Goal: Feedback & Contribution: Contribute content

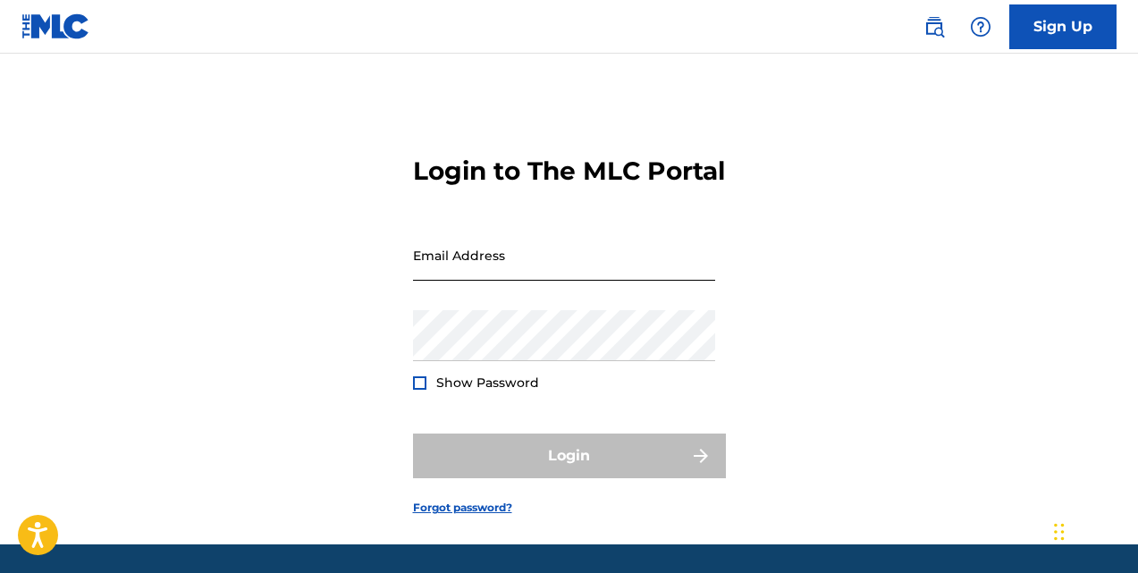
click at [620, 281] on input "Email Address" at bounding box center [564, 255] width 302 height 51
type input "[EMAIL_ADDRESS][DOMAIN_NAME]"
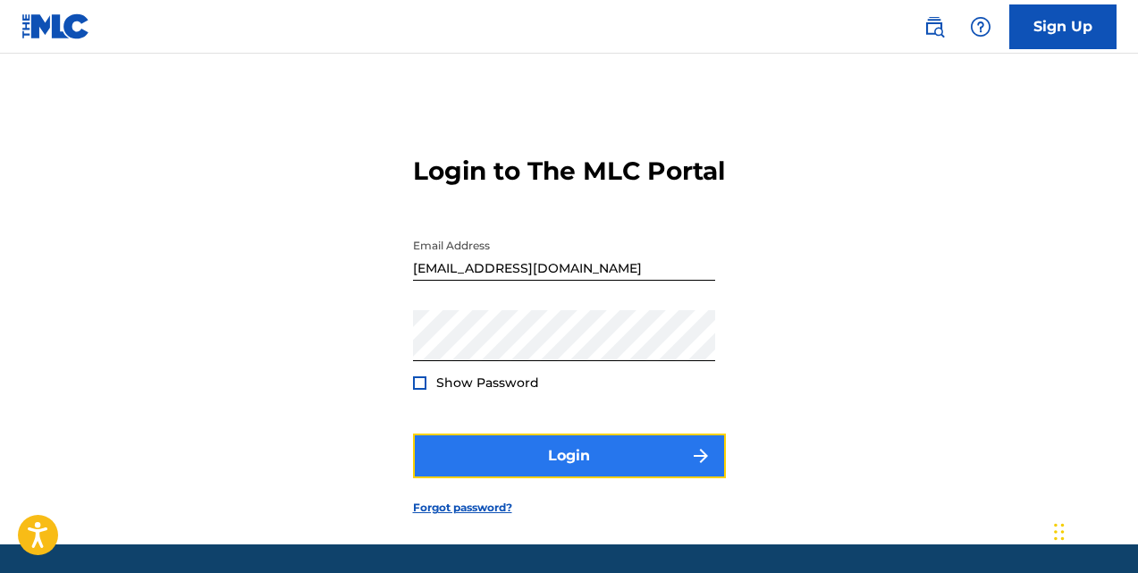
click at [476, 478] on button "Login" at bounding box center [569, 456] width 313 height 45
click at [551, 478] on button "Login" at bounding box center [569, 456] width 313 height 45
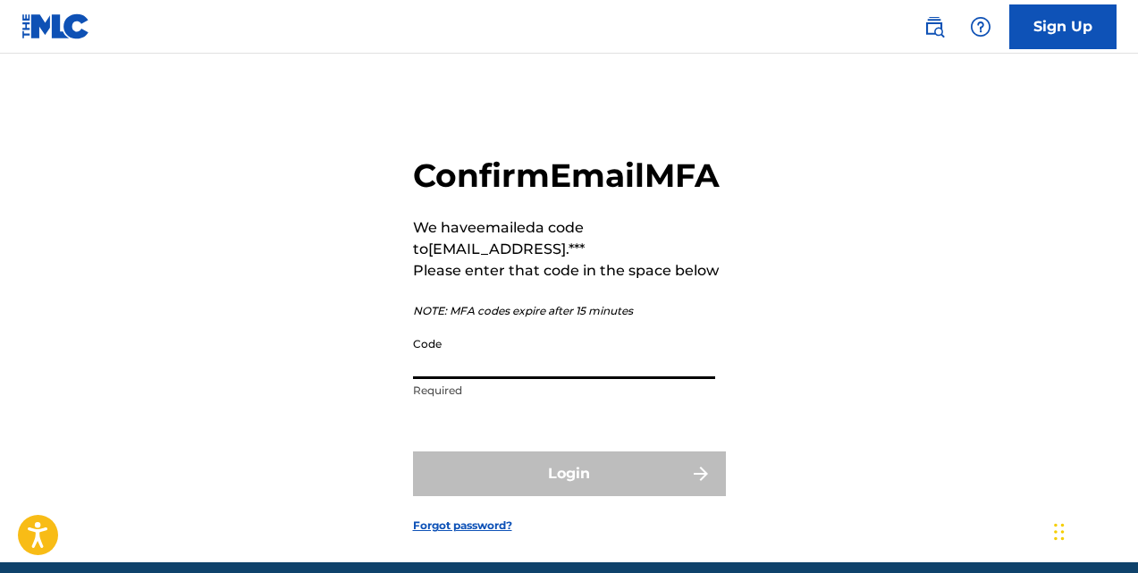
click at [655, 370] on input "Code" at bounding box center [564, 353] width 302 height 51
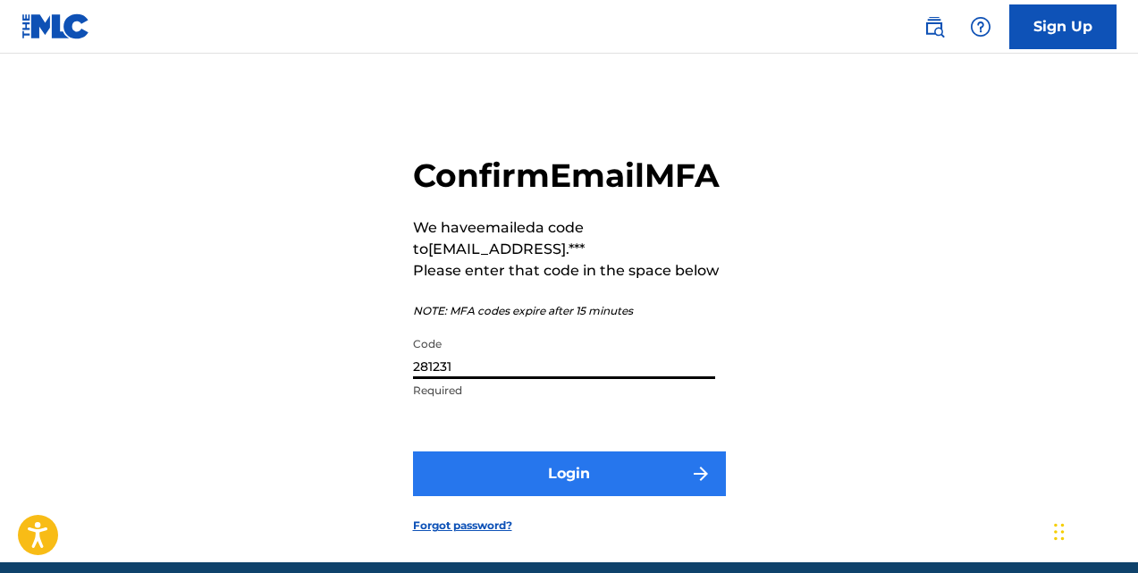
type input "281231"
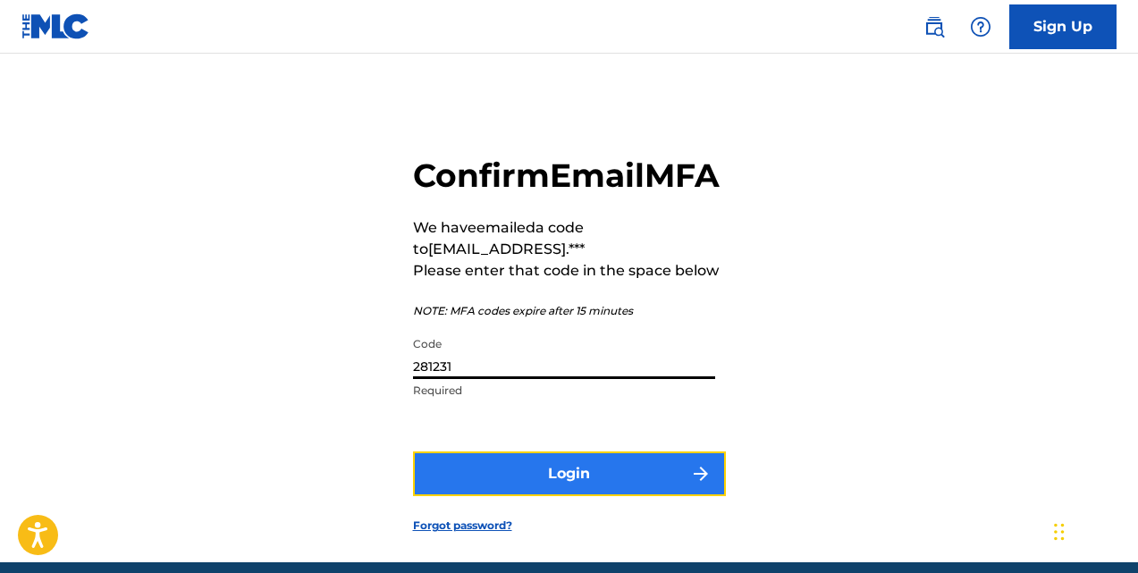
click at [593, 486] on button "Login" at bounding box center [569, 473] width 313 height 45
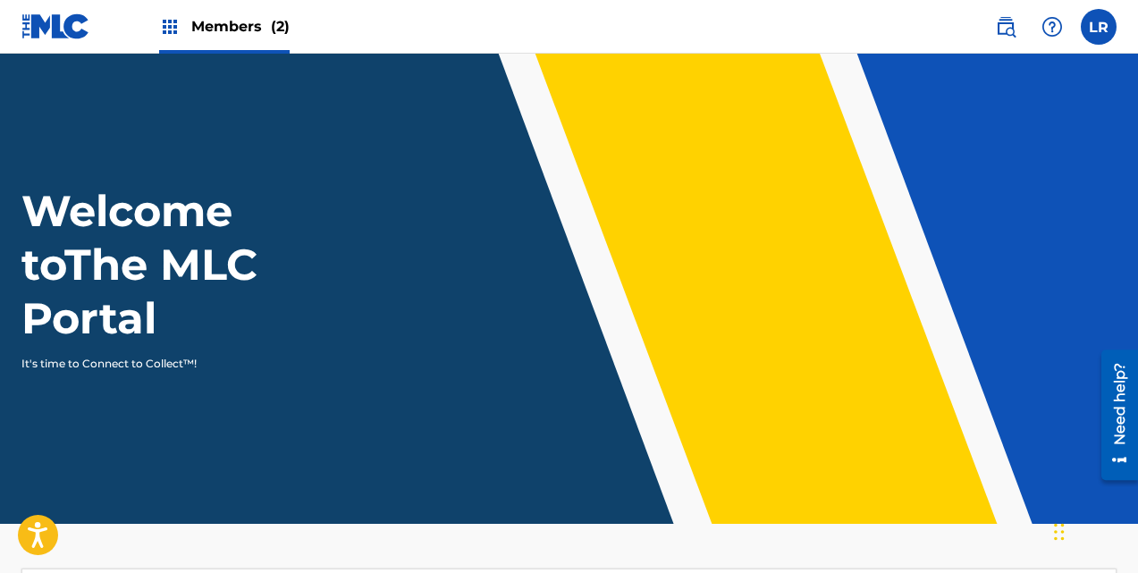
click at [247, 27] on span "Members (2)" at bounding box center [240, 26] width 98 height 21
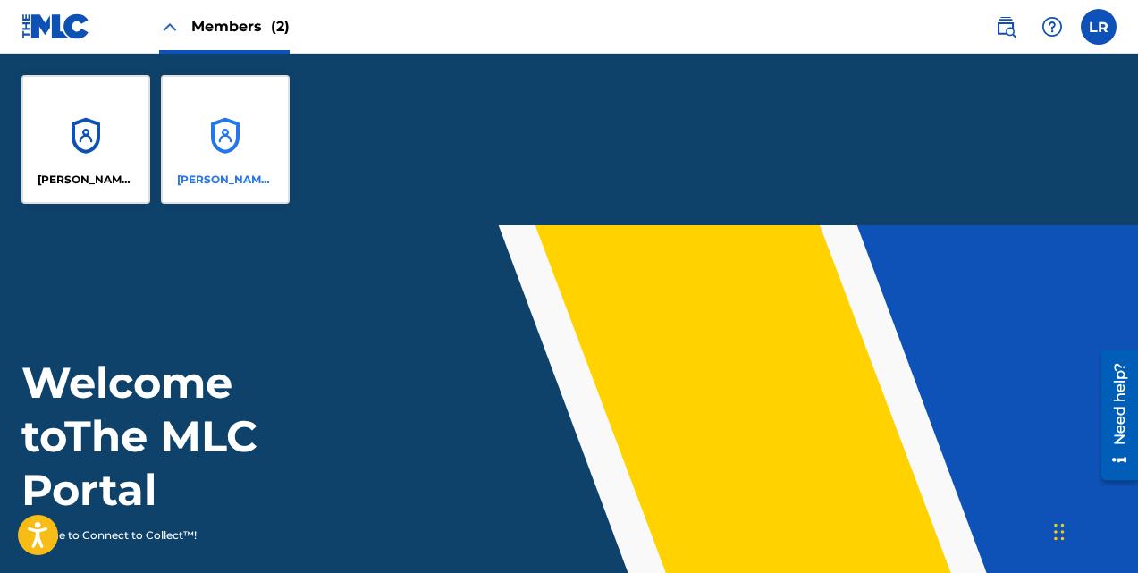
click at [221, 122] on div "[PERSON_NAME] MUSIC INC" at bounding box center [225, 139] width 129 height 129
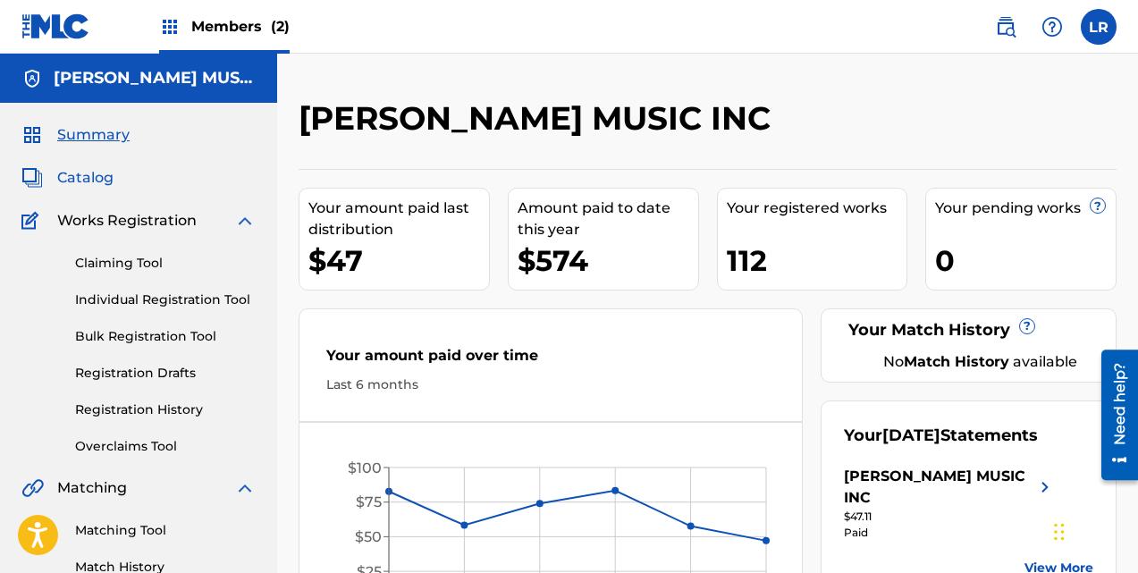
click at [99, 173] on span "Catalog" at bounding box center [85, 177] width 56 height 21
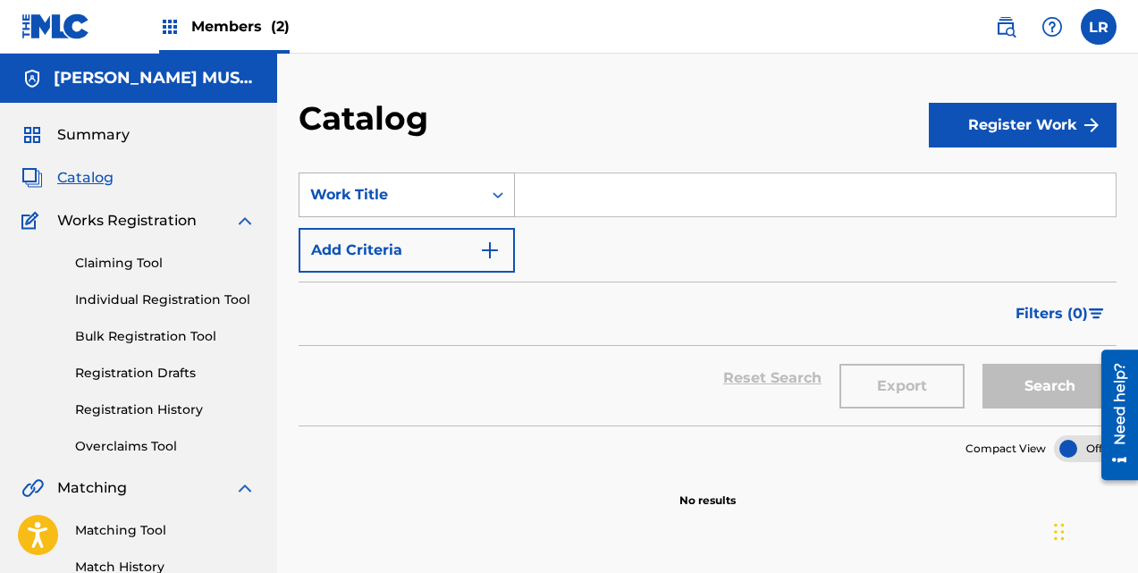
click at [500, 191] on icon "Search Form" at bounding box center [498, 195] width 18 height 18
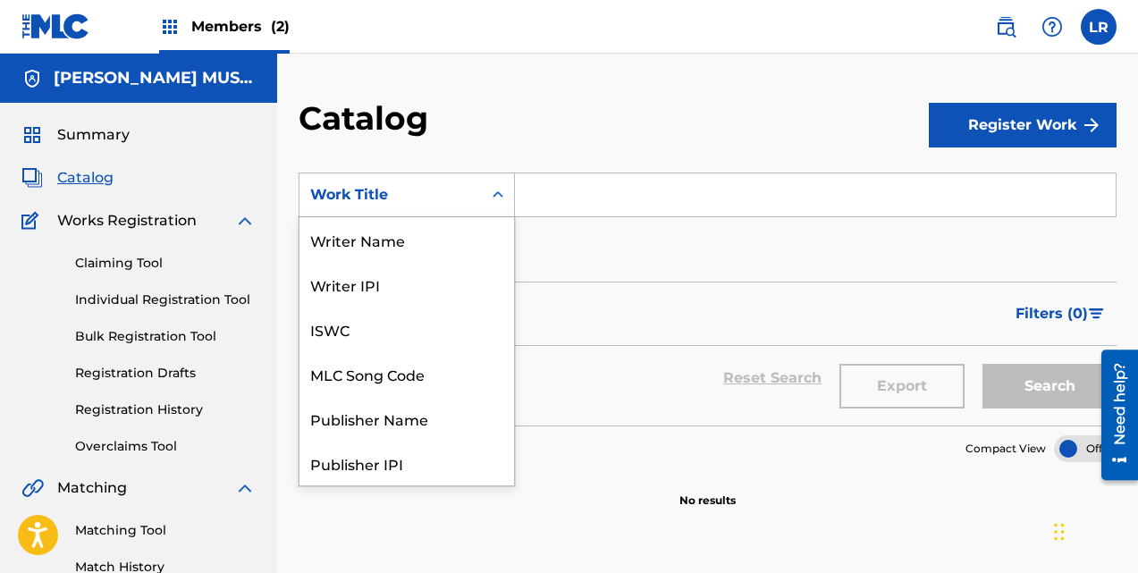
scroll to position [268, 0]
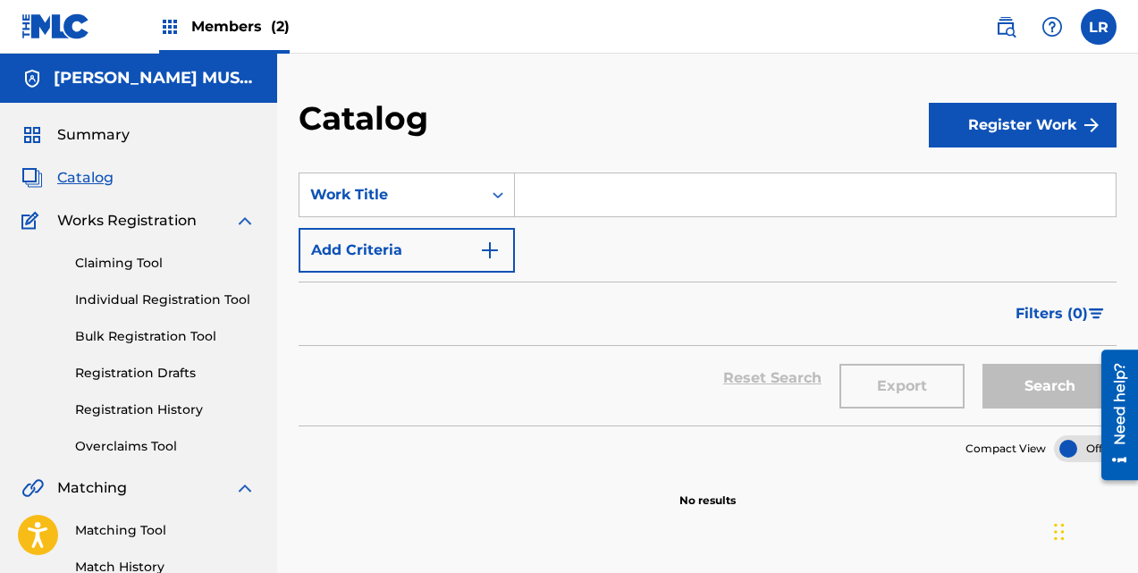
click at [500, 193] on icon "Search Form" at bounding box center [498, 195] width 18 height 18
click at [560, 190] on input "Search Form" at bounding box center [815, 194] width 601 height 43
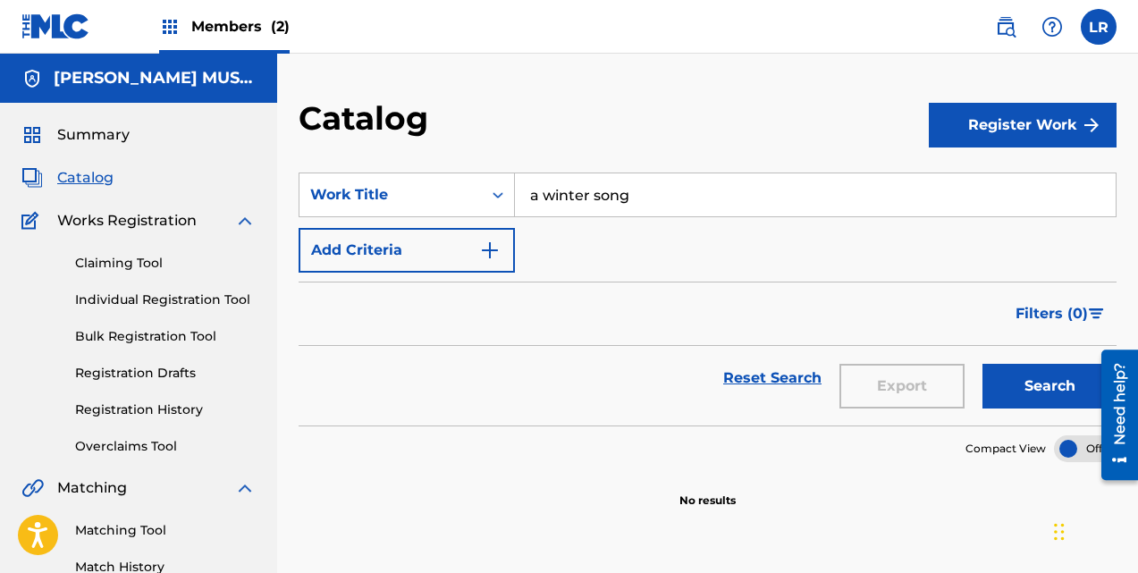
click at [983, 364] on button "Search" at bounding box center [1050, 386] width 134 height 45
click at [1001, 384] on button "Search" at bounding box center [1050, 386] width 134 height 45
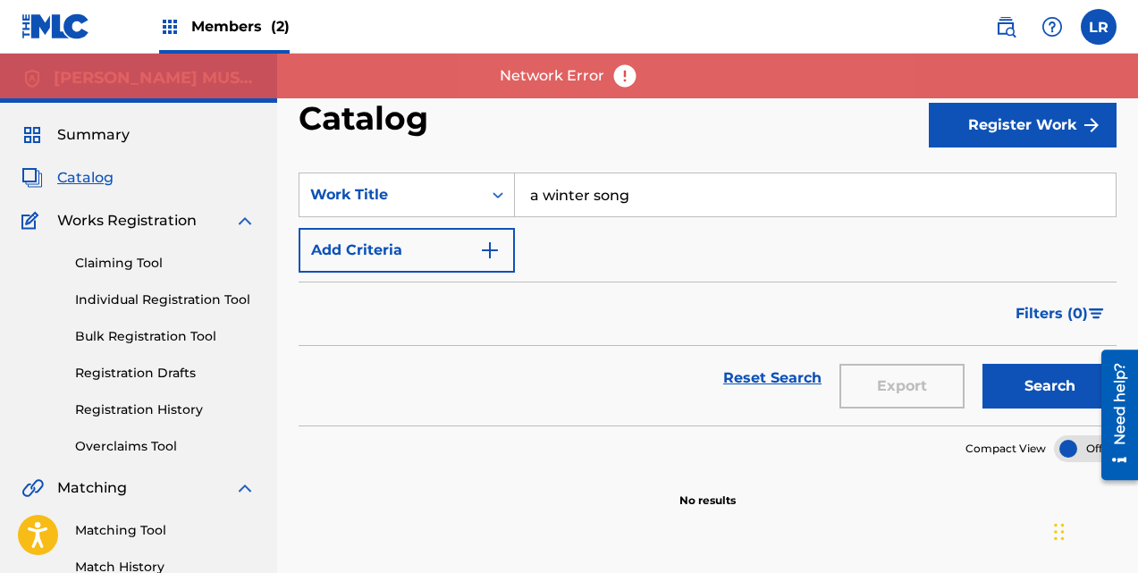
click at [666, 196] on input "a winter song" at bounding box center [815, 194] width 601 height 43
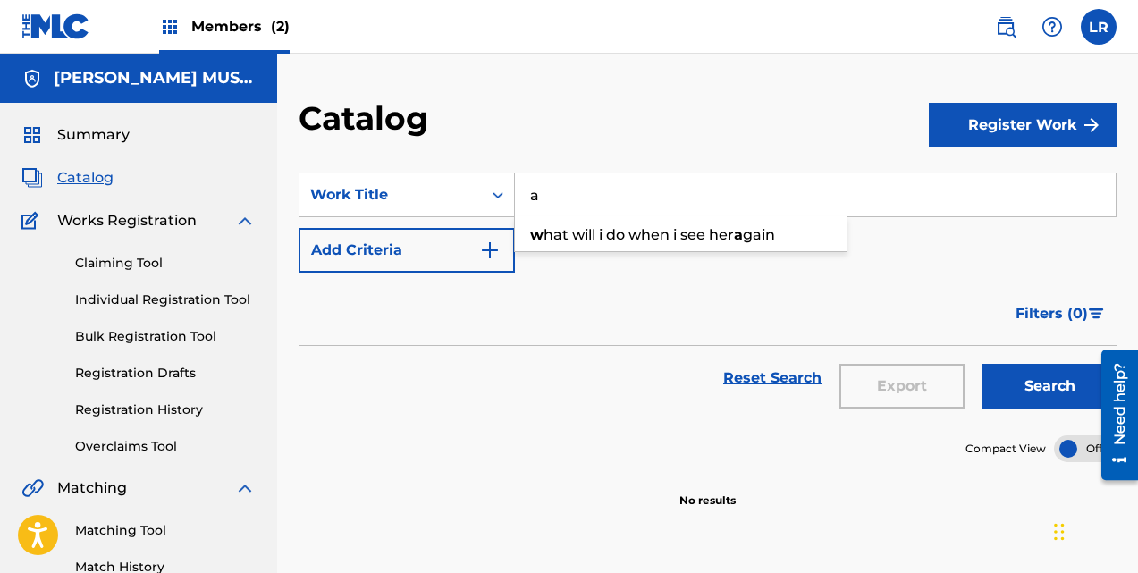
type input "a"
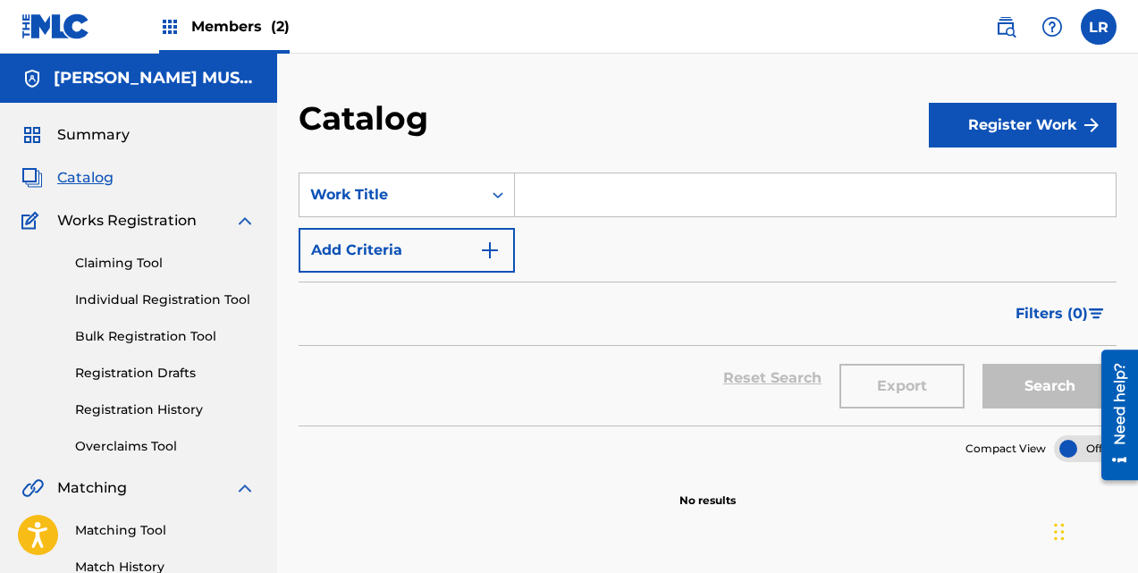
click at [87, 179] on span "Catalog" at bounding box center [85, 177] width 56 height 21
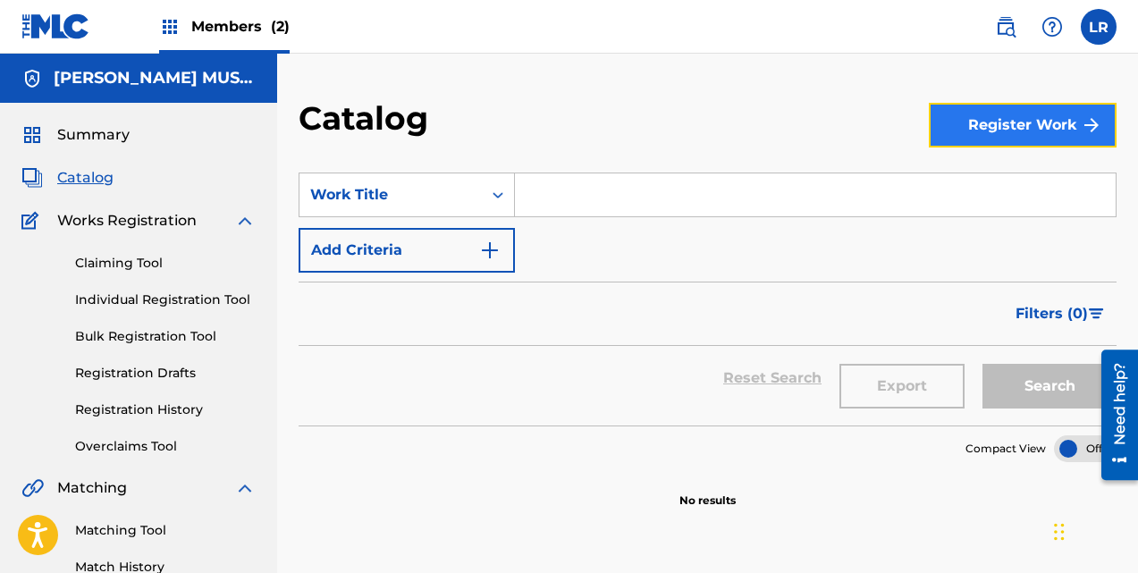
click at [1038, 122] on button "Register Work" at bounding box center [1023, 125] width 188 height 45
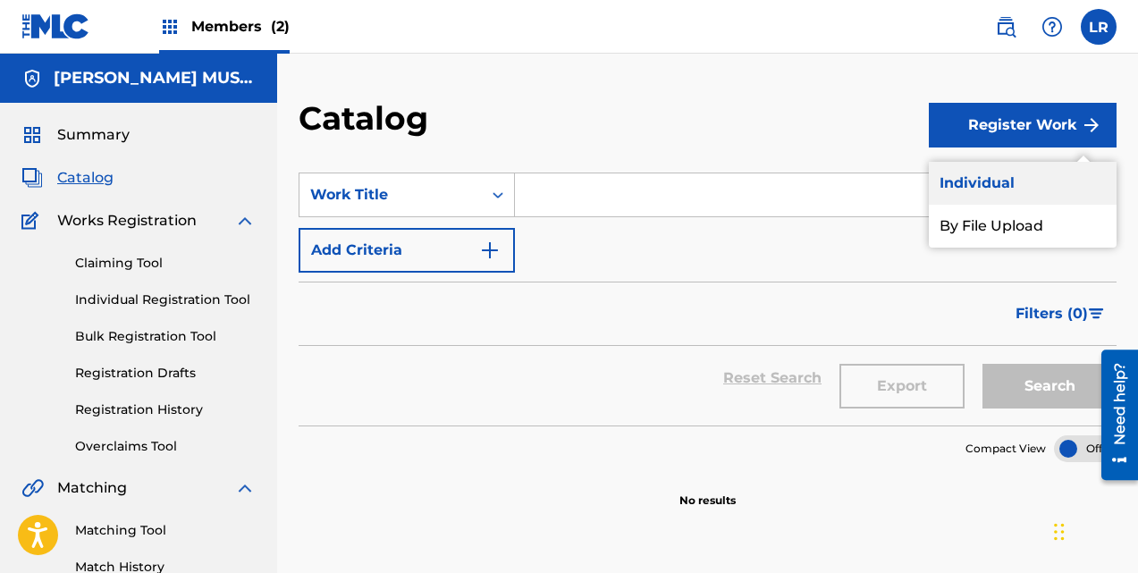
click at [1017, 179] on link "Individual" at bounding box center [1023, 183] width 188 height 43
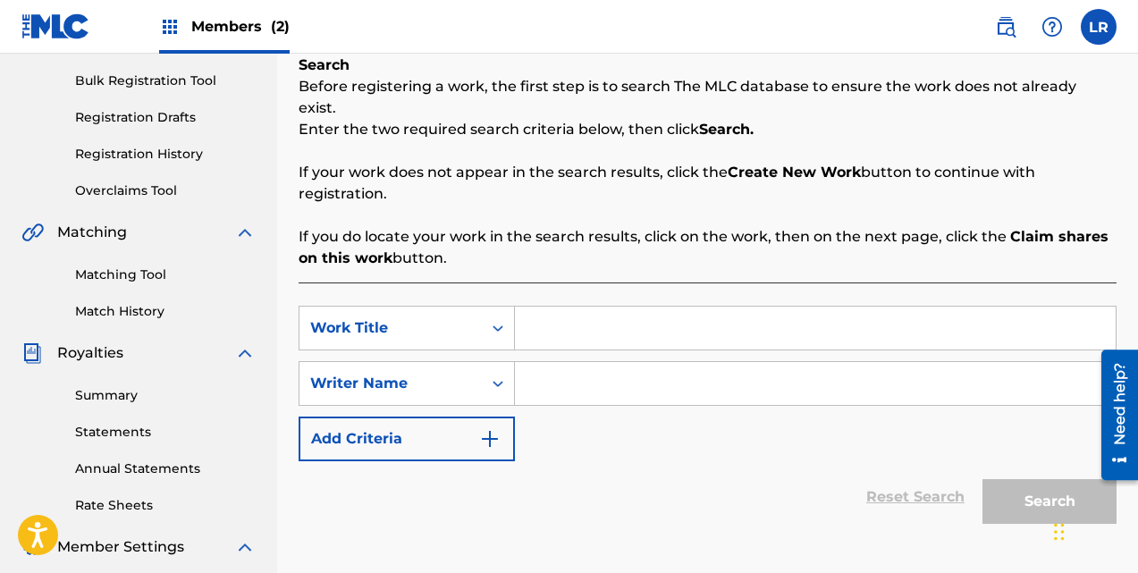
scroll to position [268, 0]
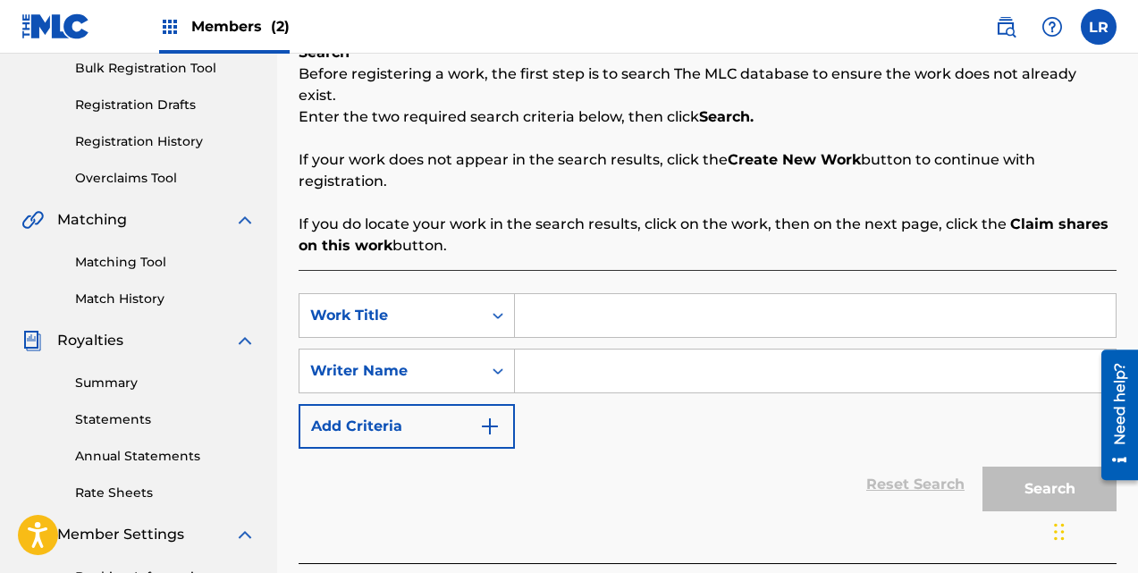
click at [601, 298] on input "Search Form" at bounding box center [815, 315] width 601 height 43
type input "a winter song"
click at [596, 350] on input "Search Form" at bounding box center [815, 371] width 601 height 43
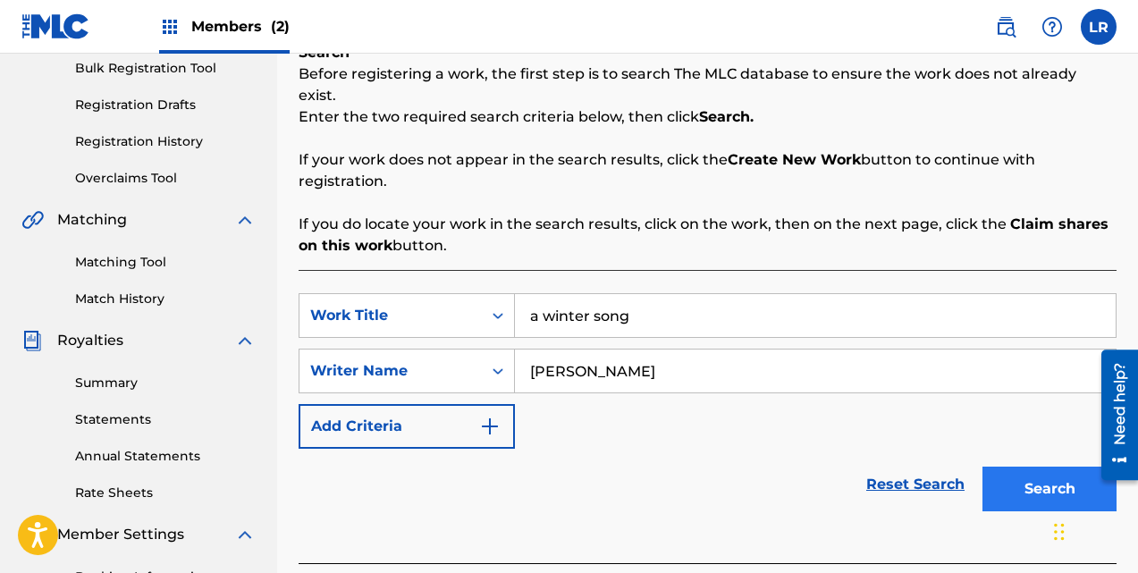
type input "[PERSON_NAME]"
click at [999, 467] on button "Search" at bounding box center [1050, 489] width 134 height 45
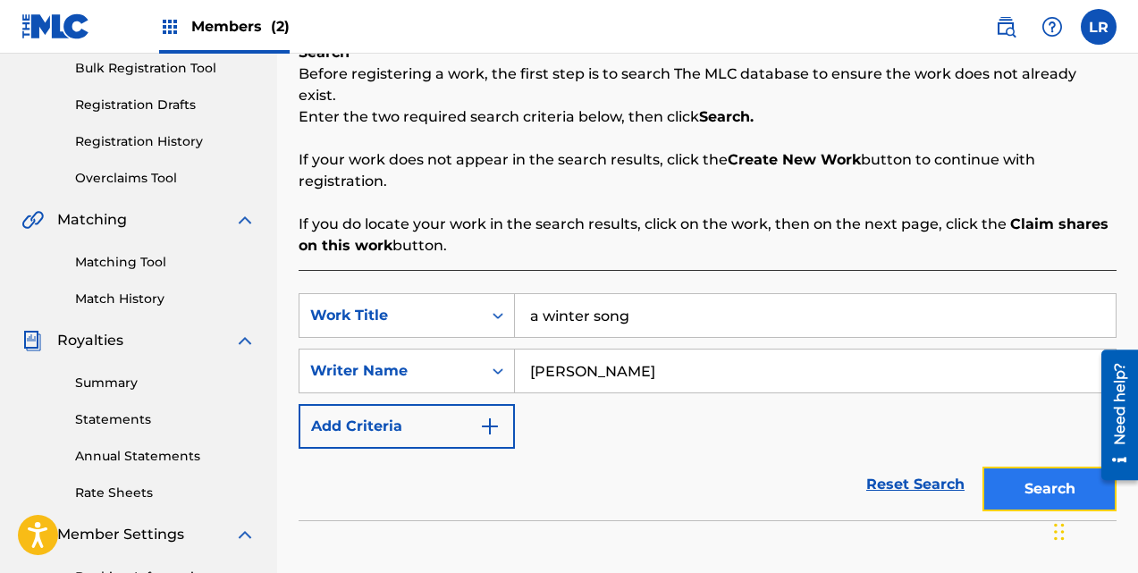
click at [1031, 467] on button "Search" at bounding box center [1050, 489] width 134 height 45
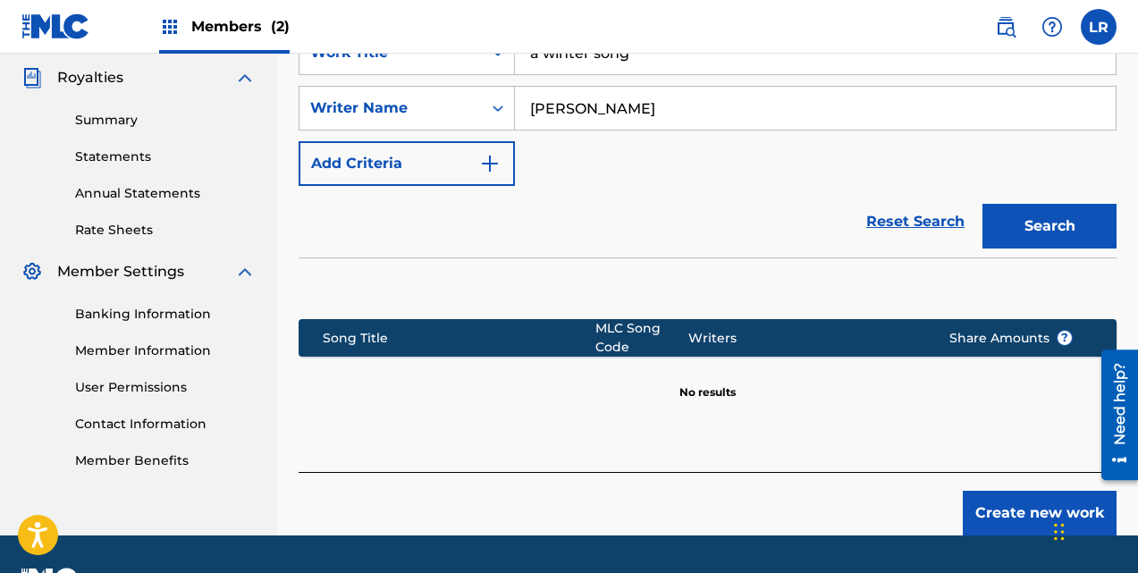
scroll to position [536, 0]
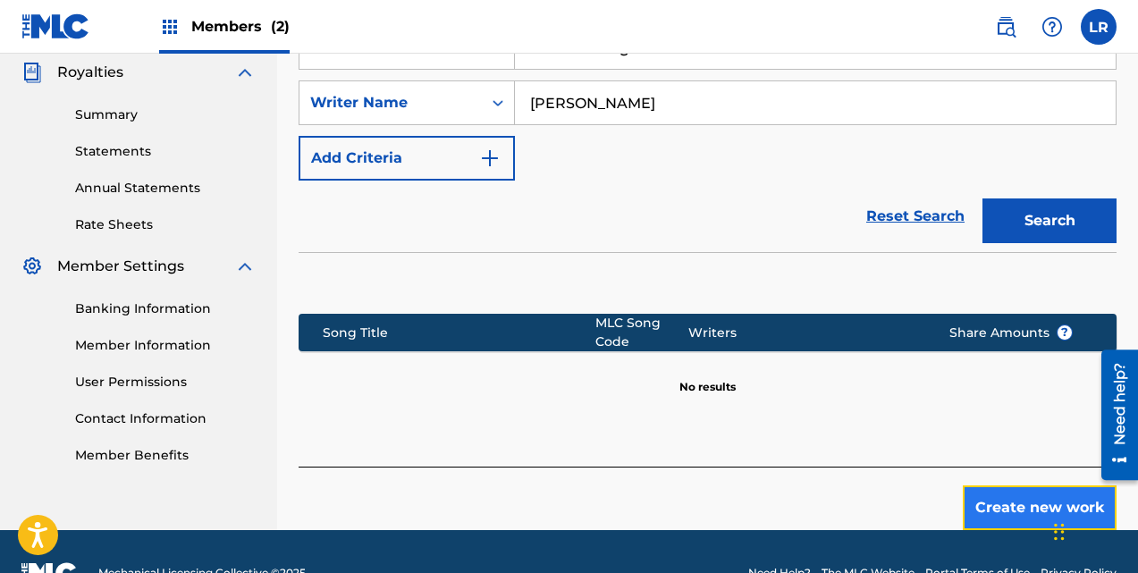
click at [1003, 485] on button "Create new work" at bounding box center [1040, 507] width 154 height 45
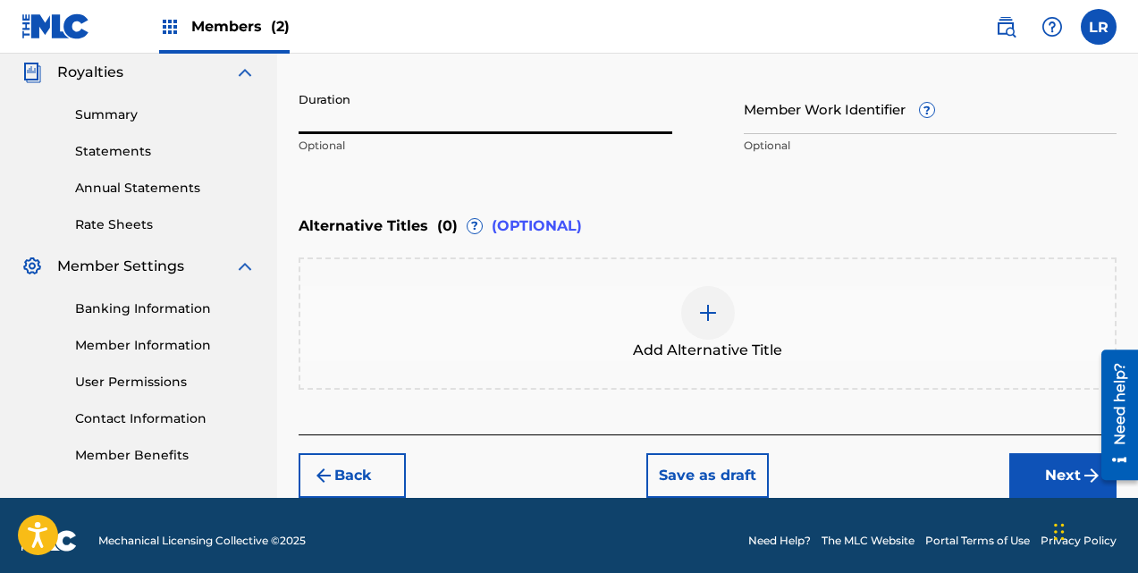
click at [540, 115] on input "Duration" at bounding box center [486, 108] width 374 height 51
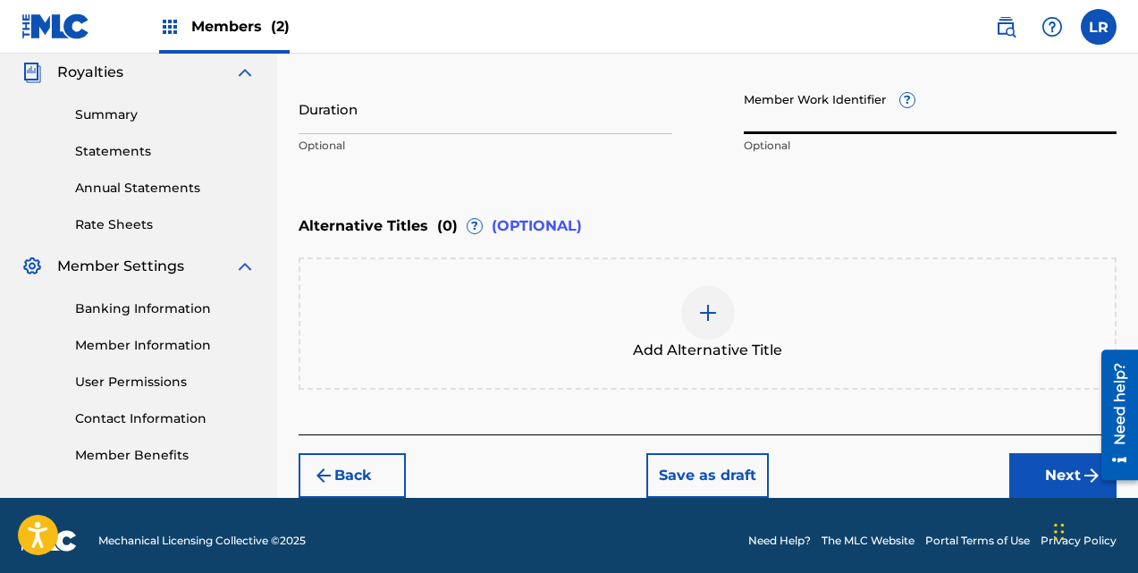
click at [848, 116] on input "Member Work Identifier ?" at bounding box center [931, 108] width 374 height 51
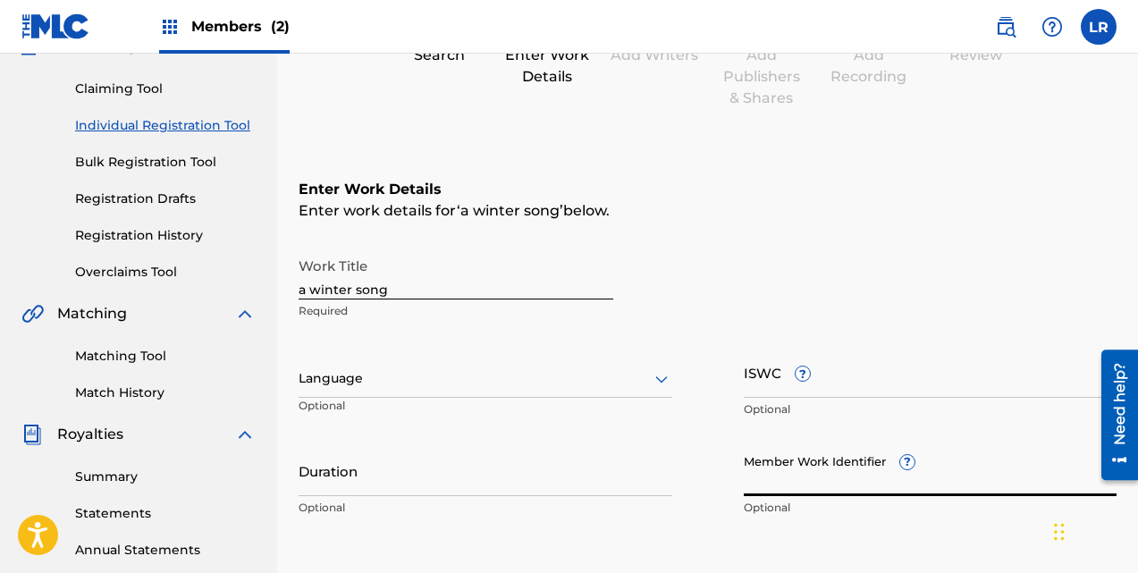
scroll to position [190, 0]
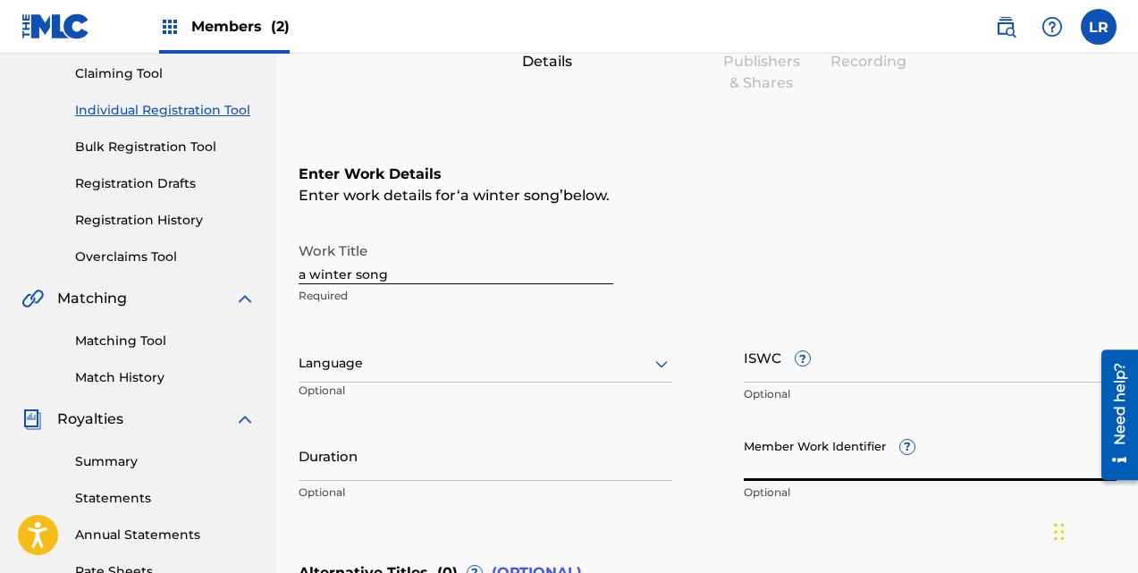
click at [461, 279] on input "a winter song" at bounding box center [456, 258] width 315 height 51
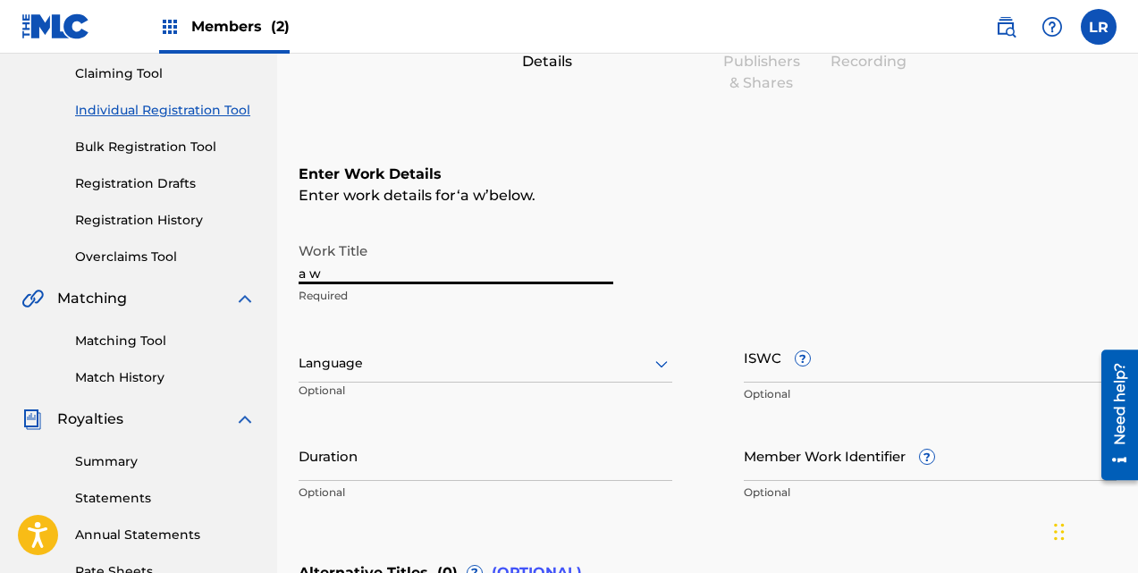
type input "a"
type input "A Winter Song"
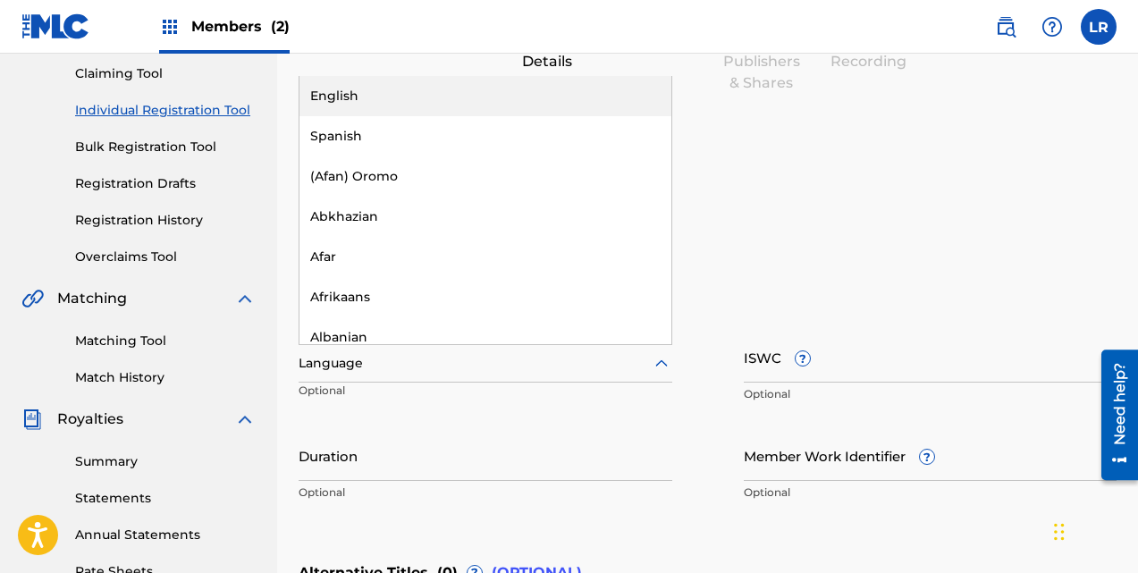
click at [664, 356] on icon at bounding box center [661, 363] width 21 height 21
click at [426, 102] on div "English" at bounding box center [486, 96] width 372 height 40
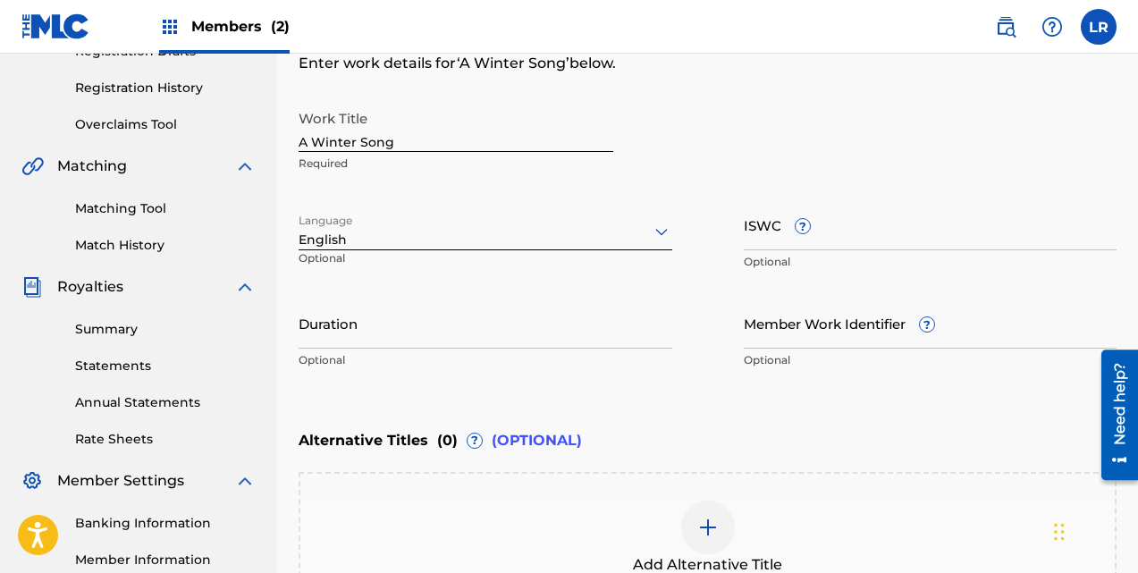
scroll to position [368, 0]
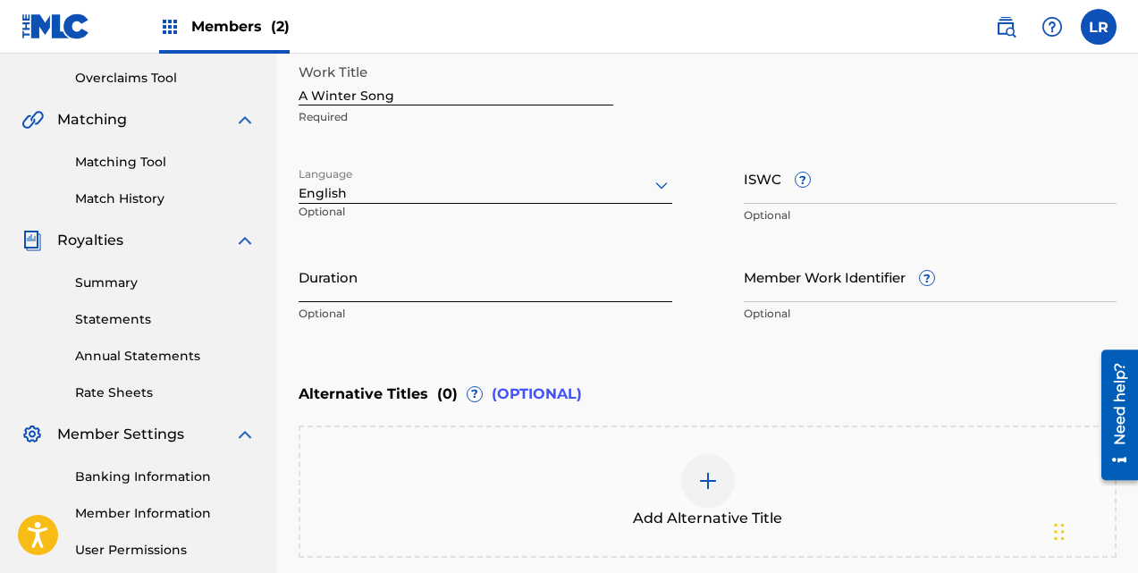
click at [481, 283] on input "Duration" at bounding box center [486, 276] width 374 height 51
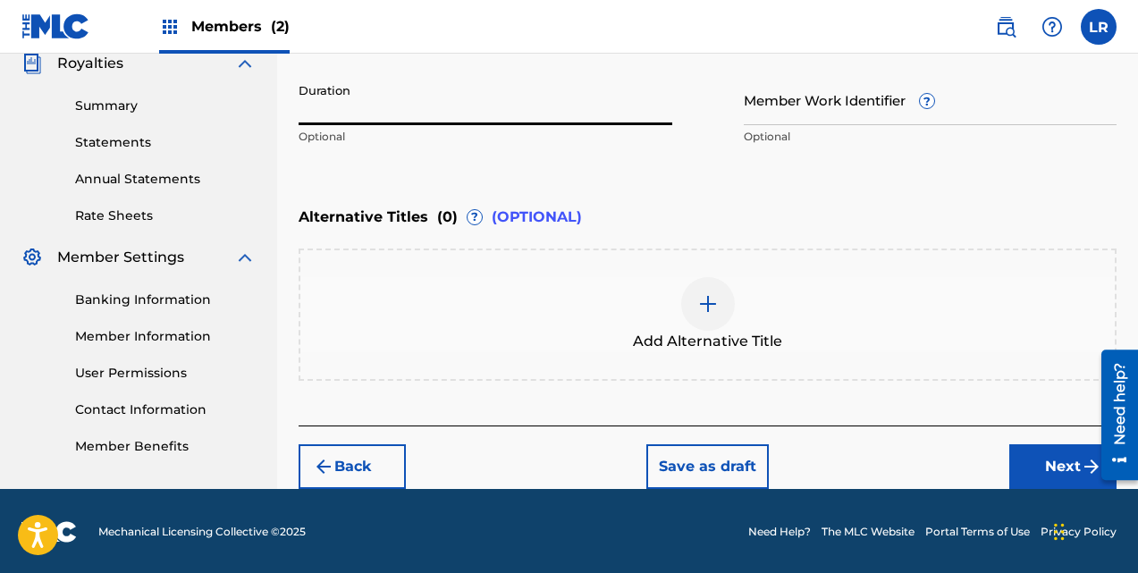
scroll to position [547, 0]
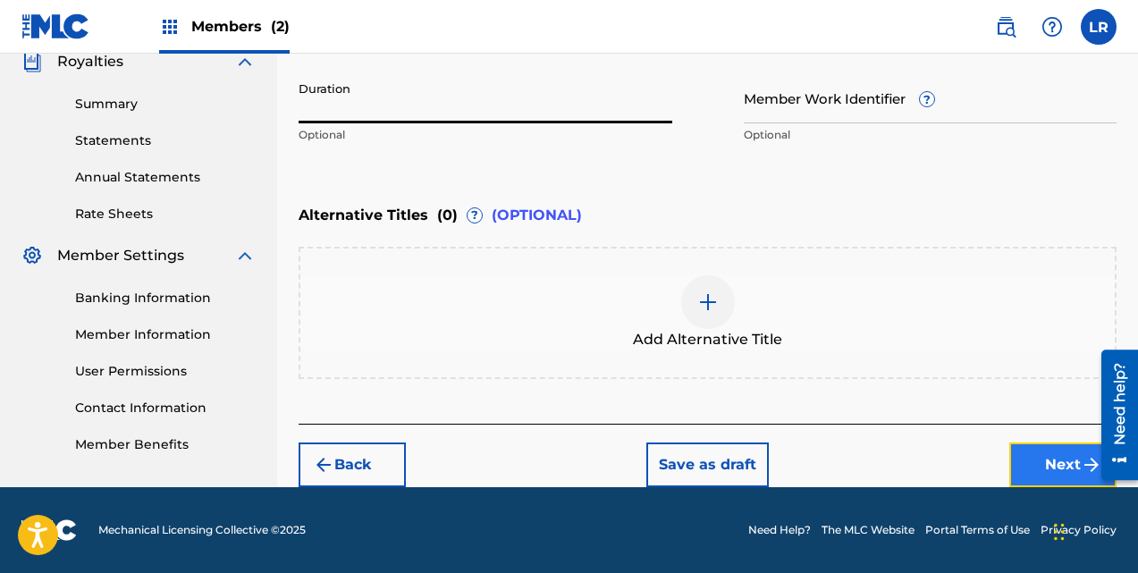
click at [1042, 451] on button "Next" at bounding box center [1062, 465] width 107 height 45
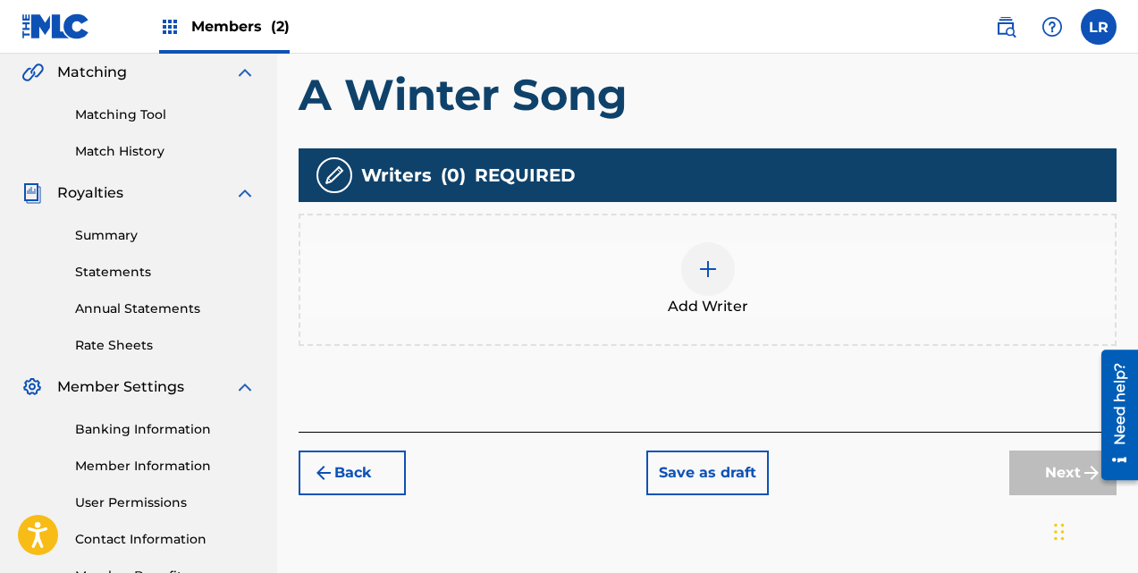
scroll to position [438, 0]
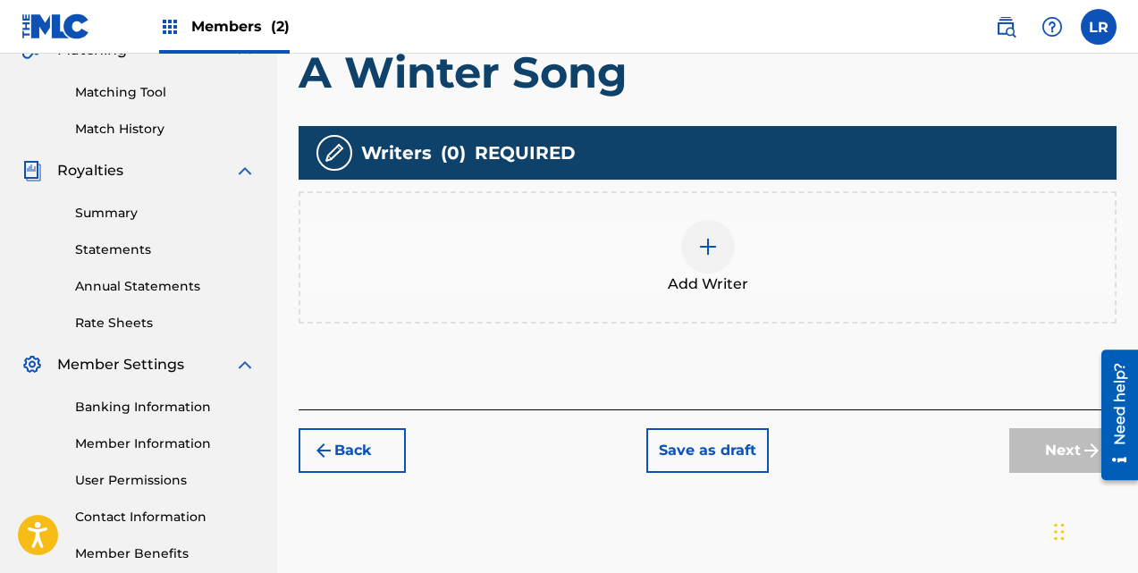
click at [711, 242] on img at bounding box center [707, 246] width 21 height 21
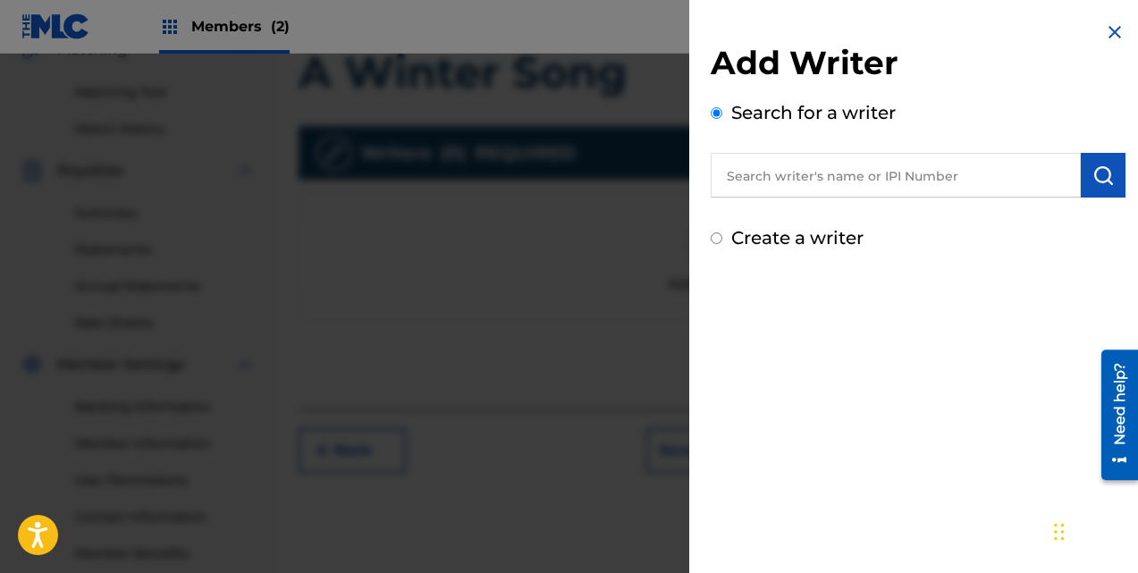
click at [1014, 182] on input "text" at bounding box center [896, 175] width 370 height 45
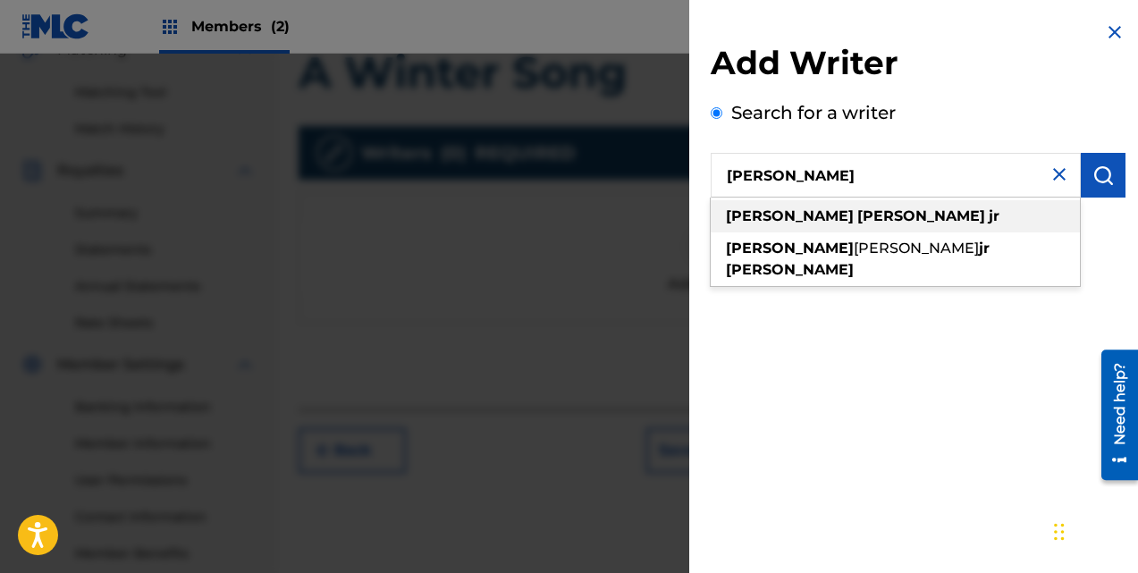
type input "[PERSON_NAME]"
click at [942, 224] on div "[PERSON_NAME]" at bounding box center [895, 216] width 369 height 32
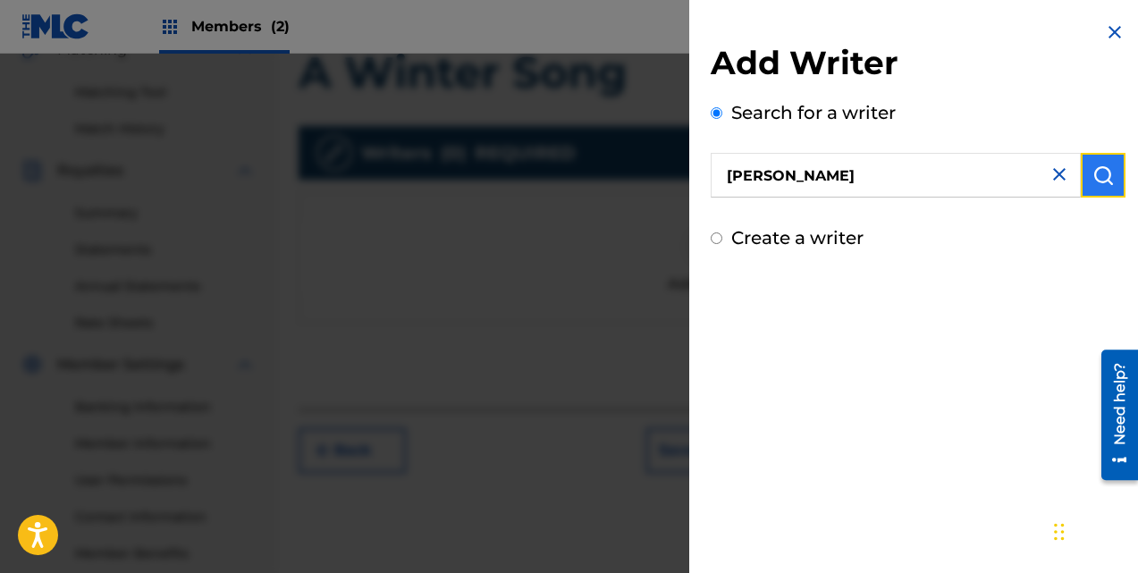
click at [1093, 168] on img "submit" at bounding box center [1103, 175] width 21 height 21
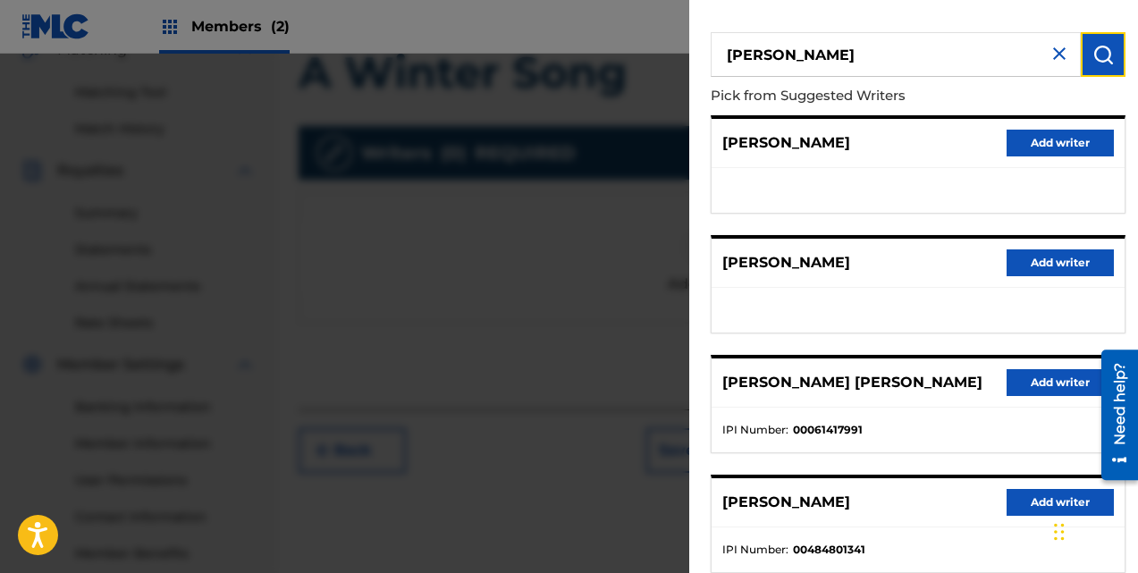
scroll to position [89, 0]
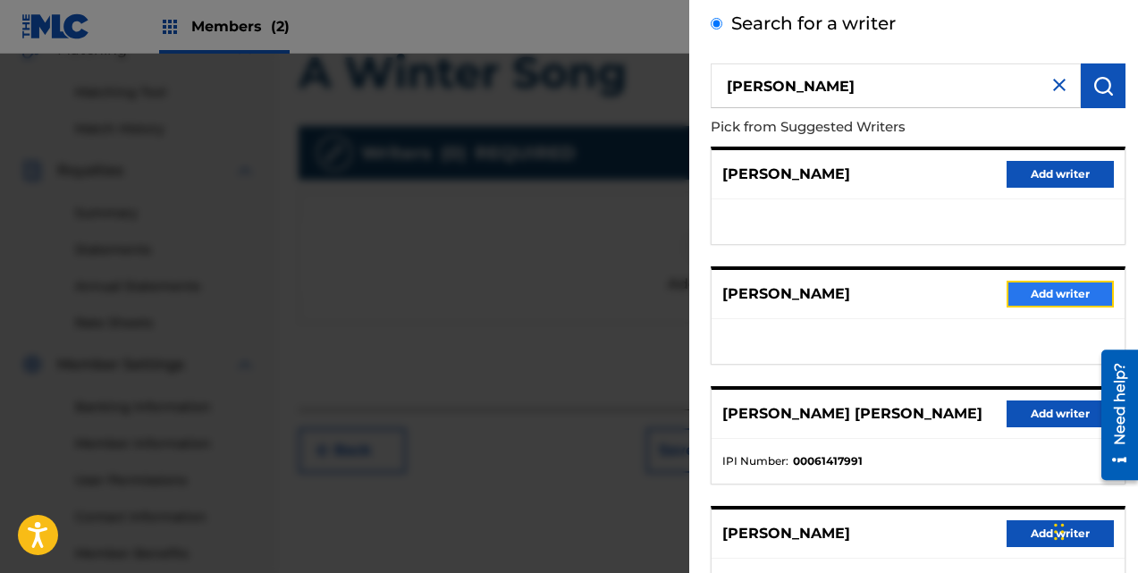
click at [1032, 296] on button "Add writer" at bounding box center [1060, 294] width 107 height 27
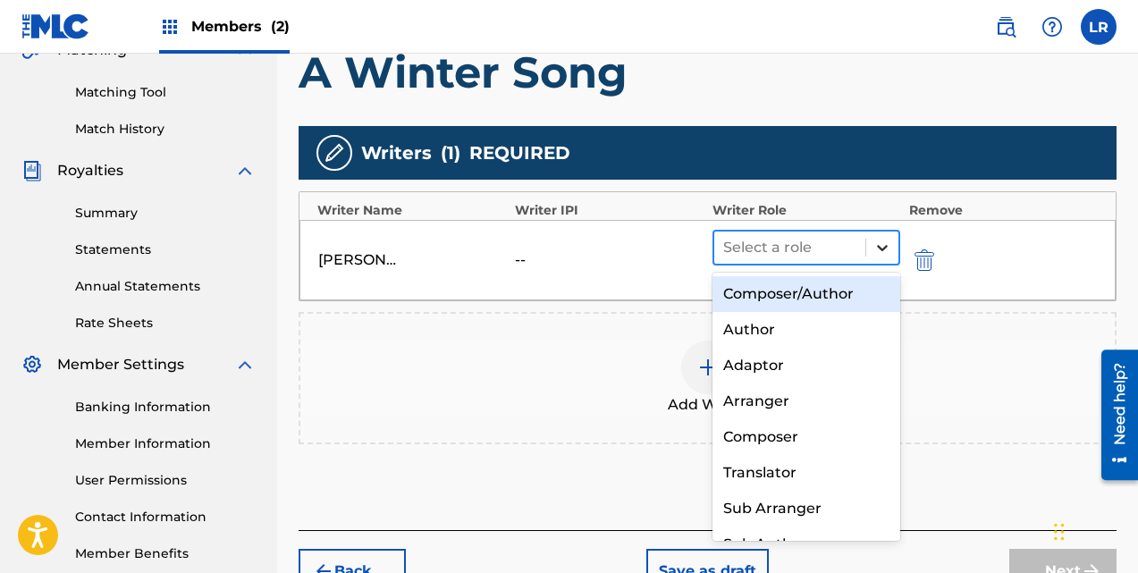
click at [886, 242] on icon at bounding box center [882, 248] width 18 height 18
click at [841, 290] on div "Composer/Author" at bounding box center [807, 294] width 188 height 36
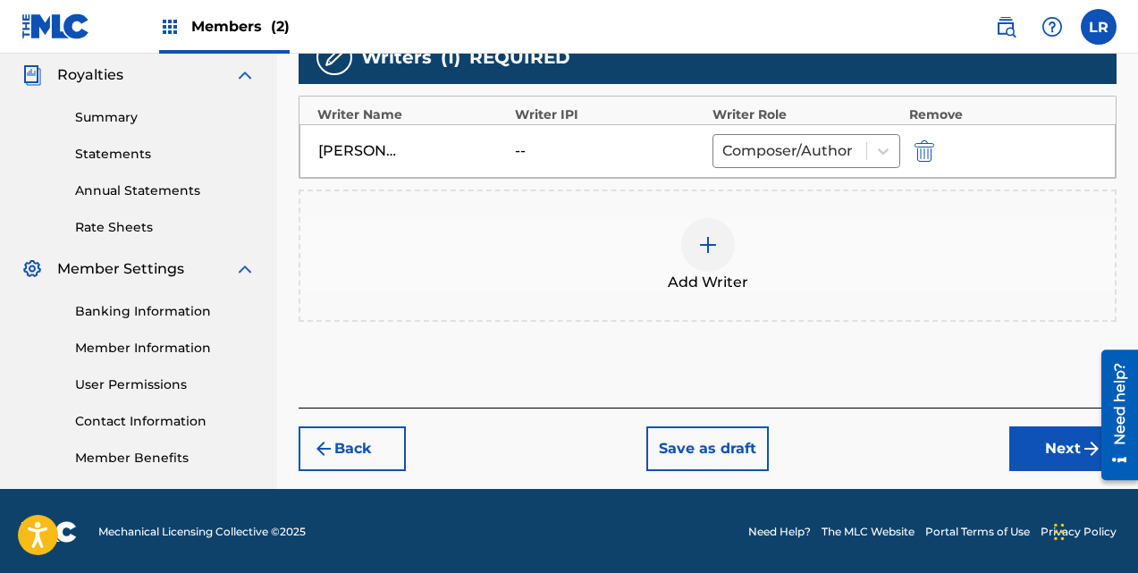
scroll to position [536, 0]
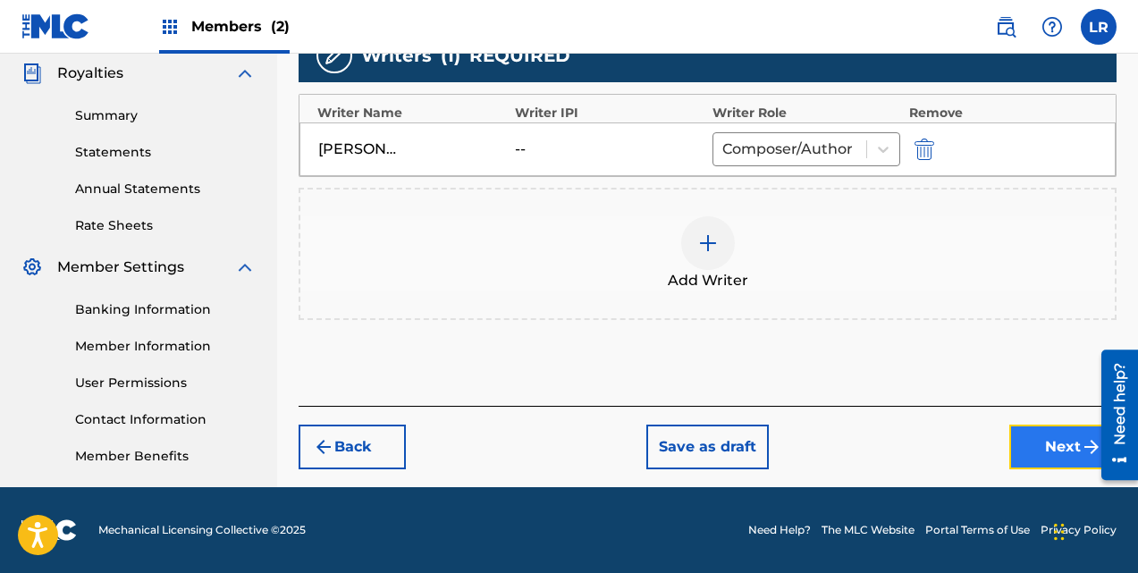
click at [1039, 444] on button "Next" at bounding box center [1062, 447] width 107 height 45
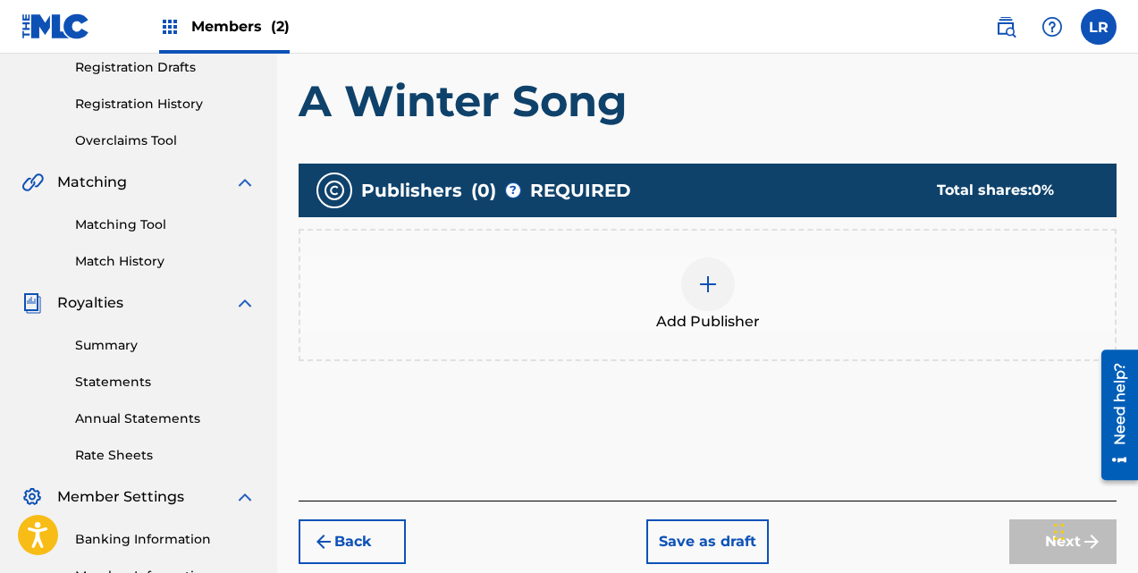
scroll to position [349, 0]
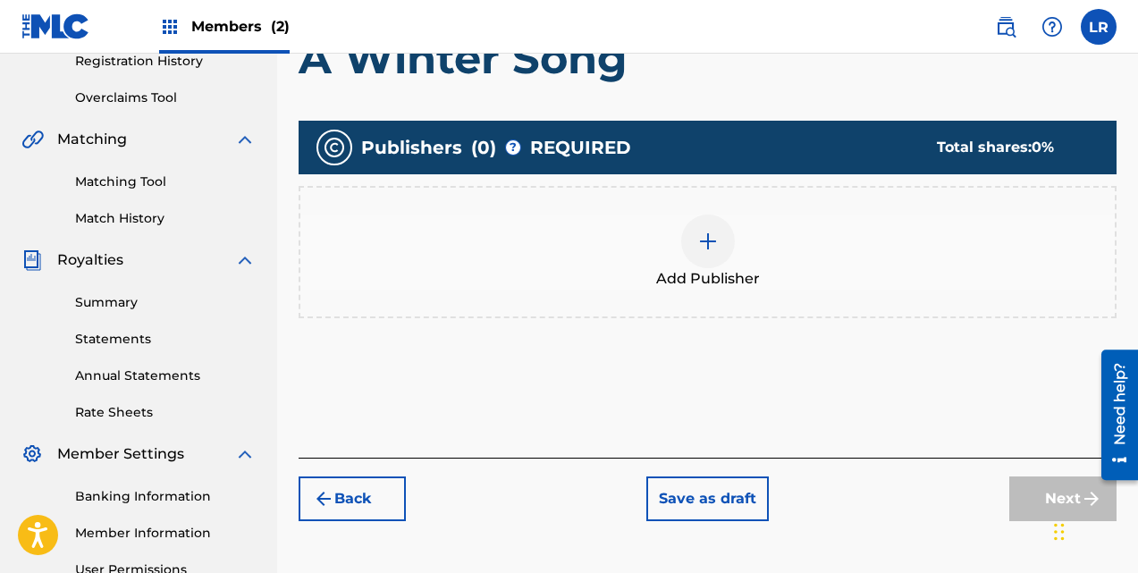
click at [704, 244] on img at bounding box center [707, 241] width 21 height 21
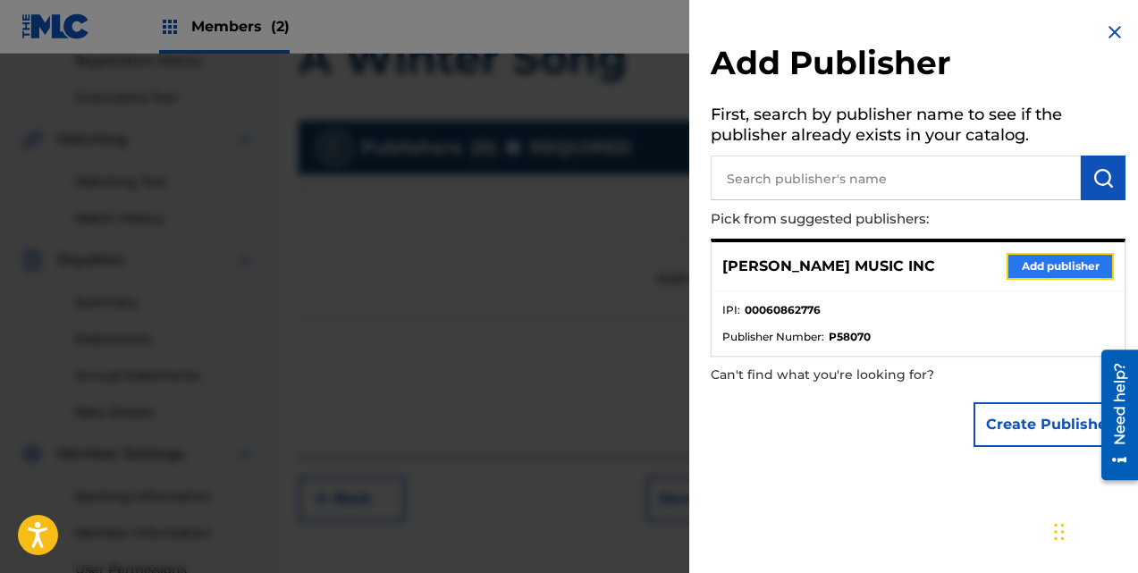
click at [1055, 267] on button "Add publisher" at bounding box center [1060, 266] width 107 height 27
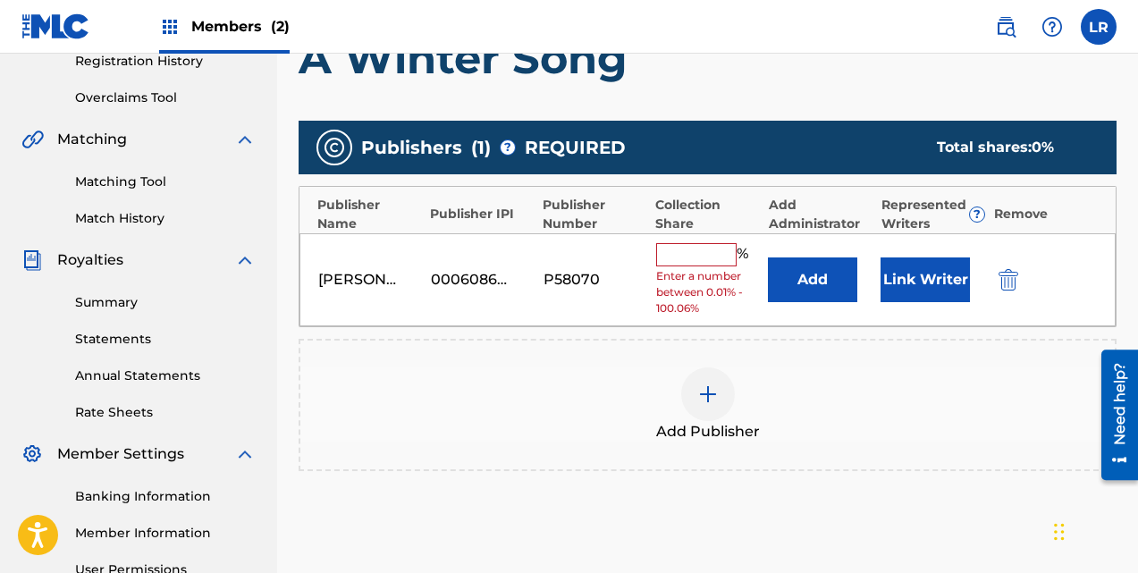
click at [706, 253] on input "text" at bounding box center [696, 254] width 80 height 23
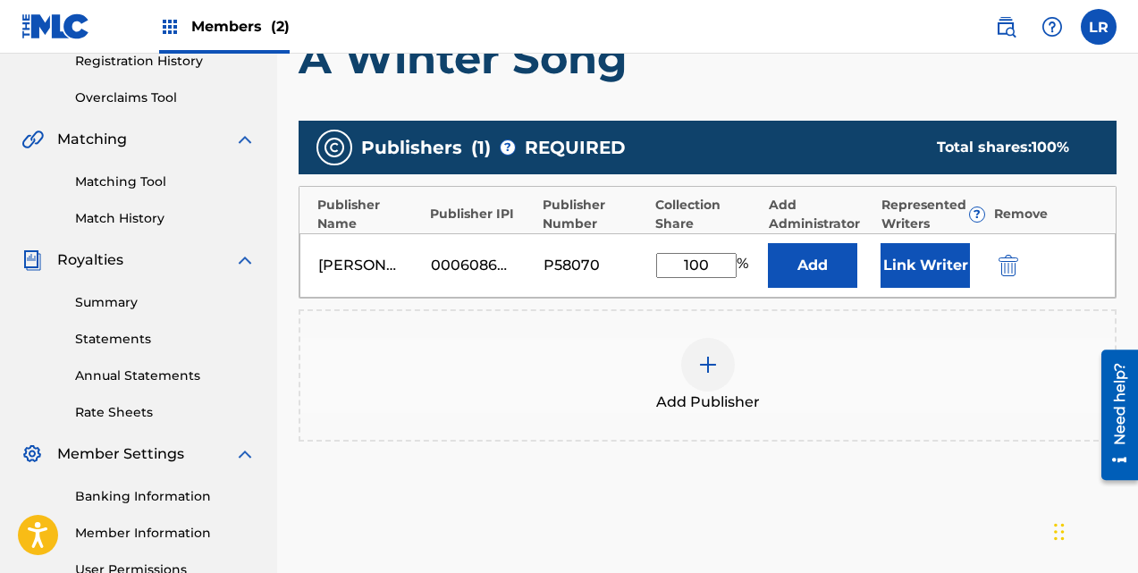
type input "100"
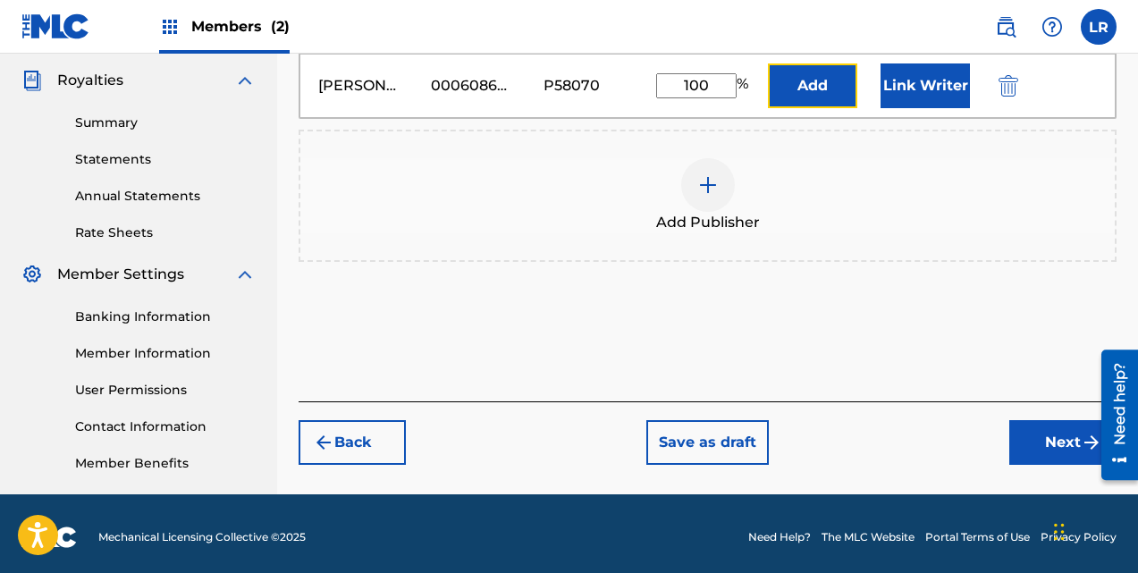
scroll to position [536, 0]
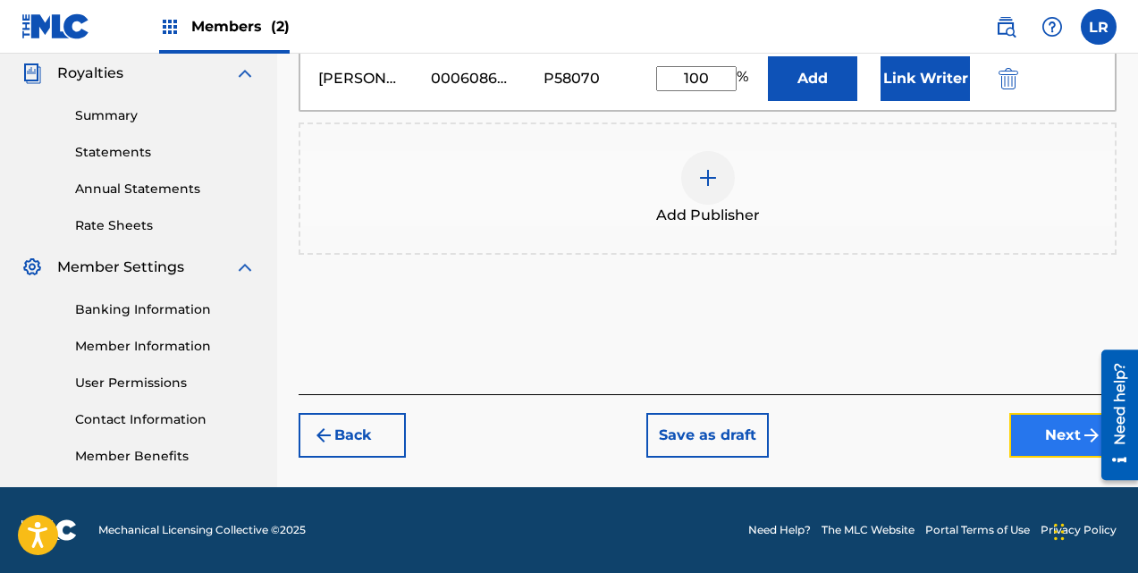
click at [1044, 433] on button "Next" at bounding box center [1062, 435] width 107 height 45
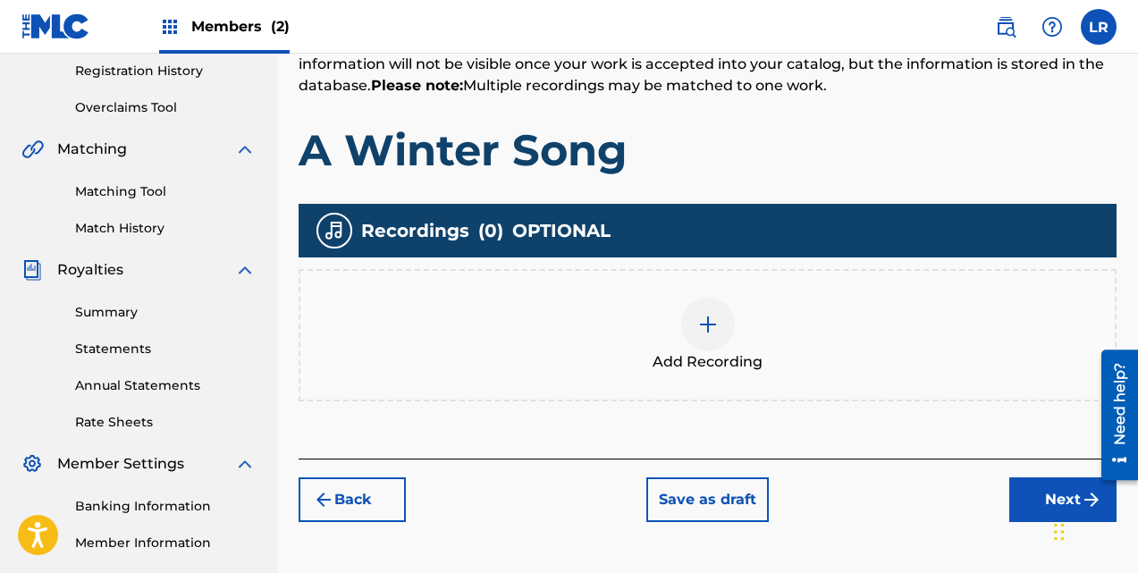
scroll to position [349, 0]
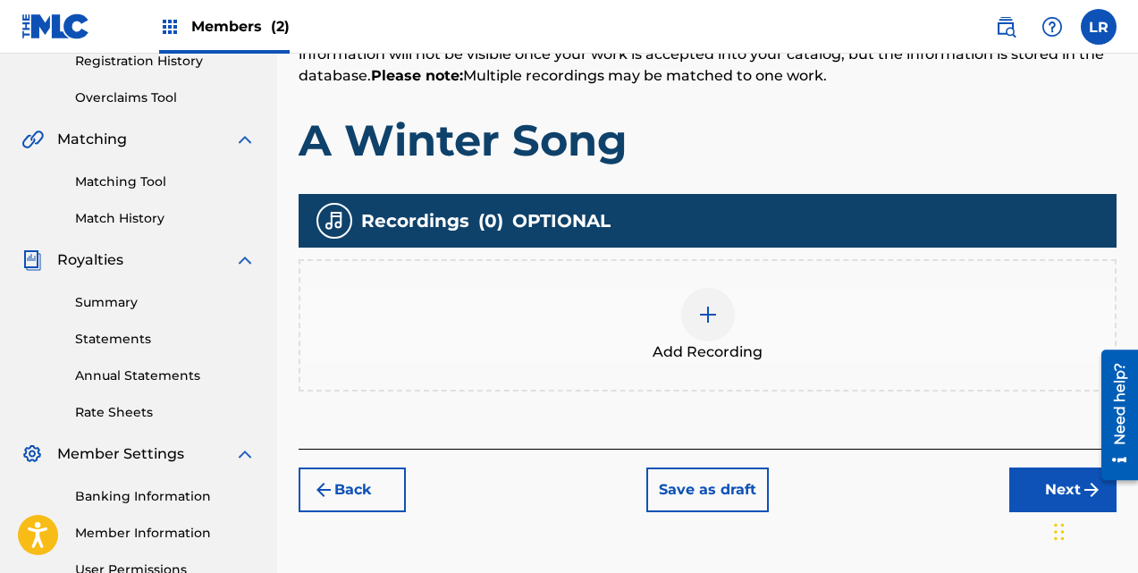
click at [712, 316] on img at bounding box center [707, 314] width 21 height 21
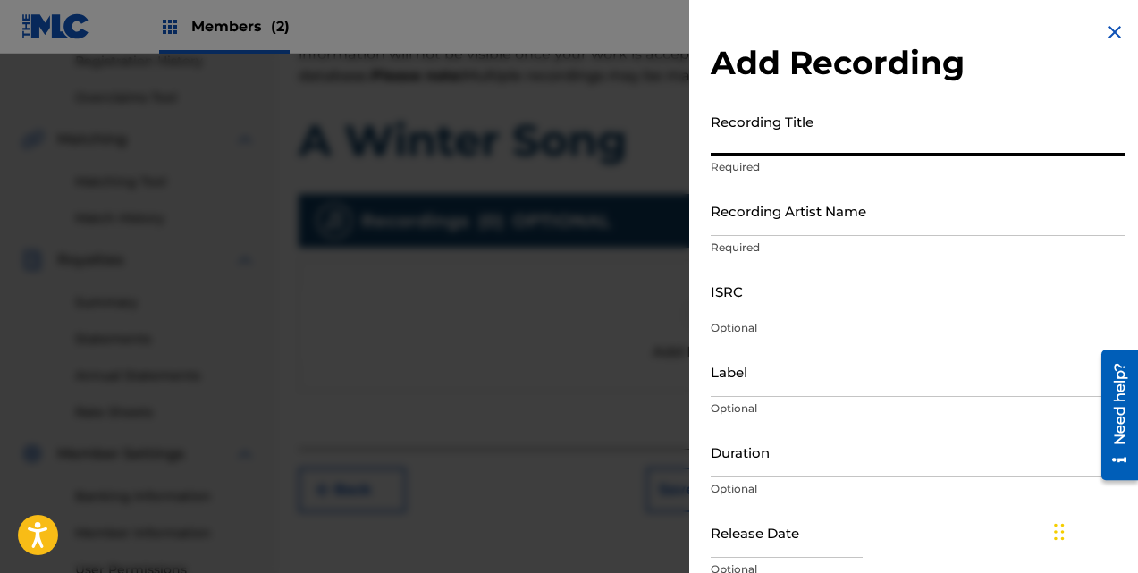
click at [891, 140] on input "Recording Title" at bounding box center [918, 130] width 415 height 51
type input "A Winter Song"
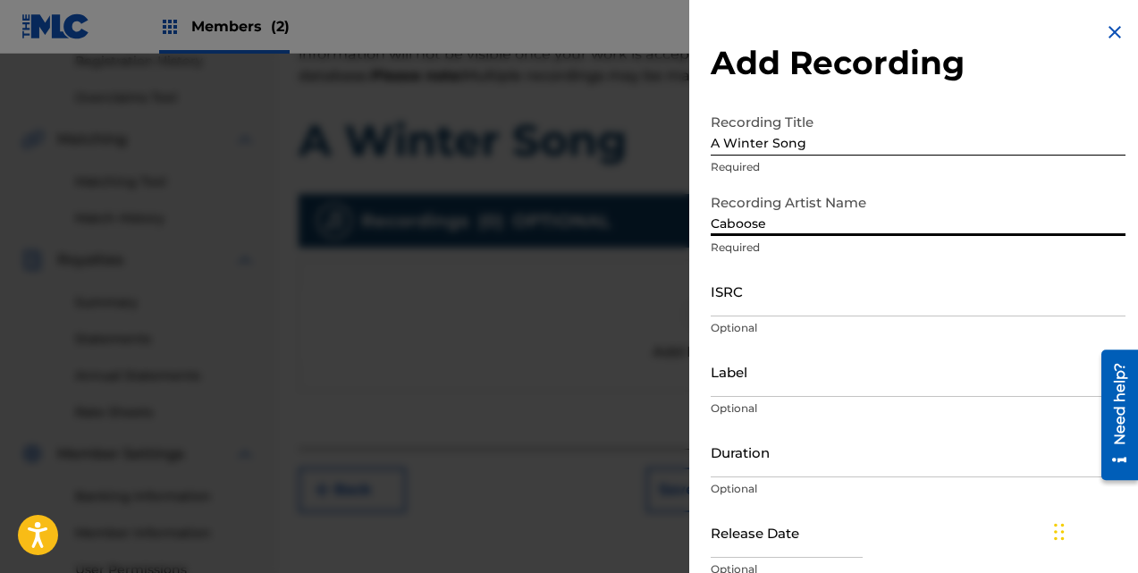
type input "Caboose"
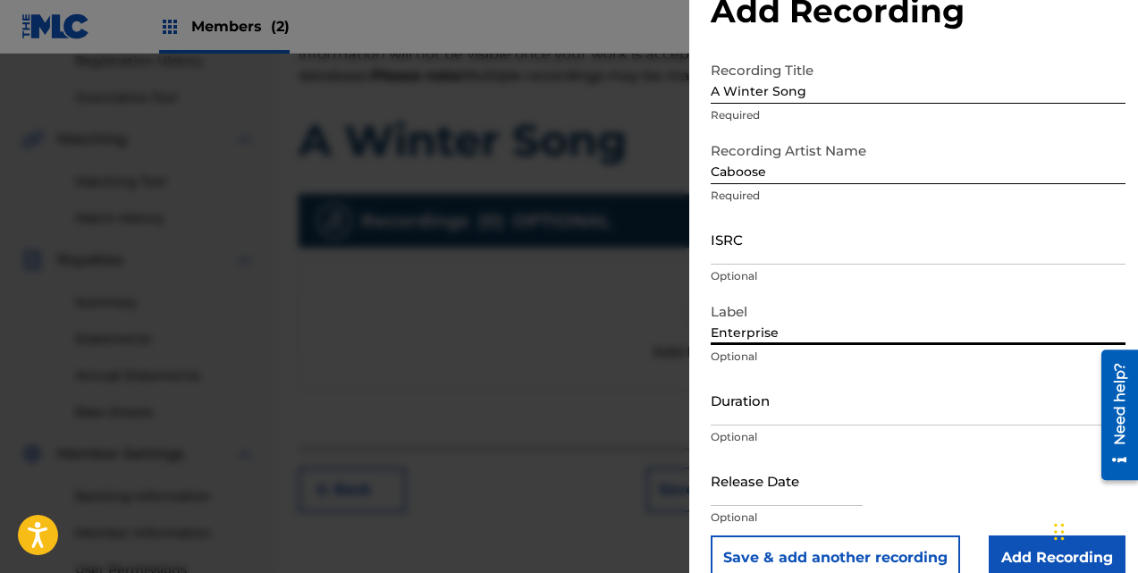
scroll to position [80, 0]
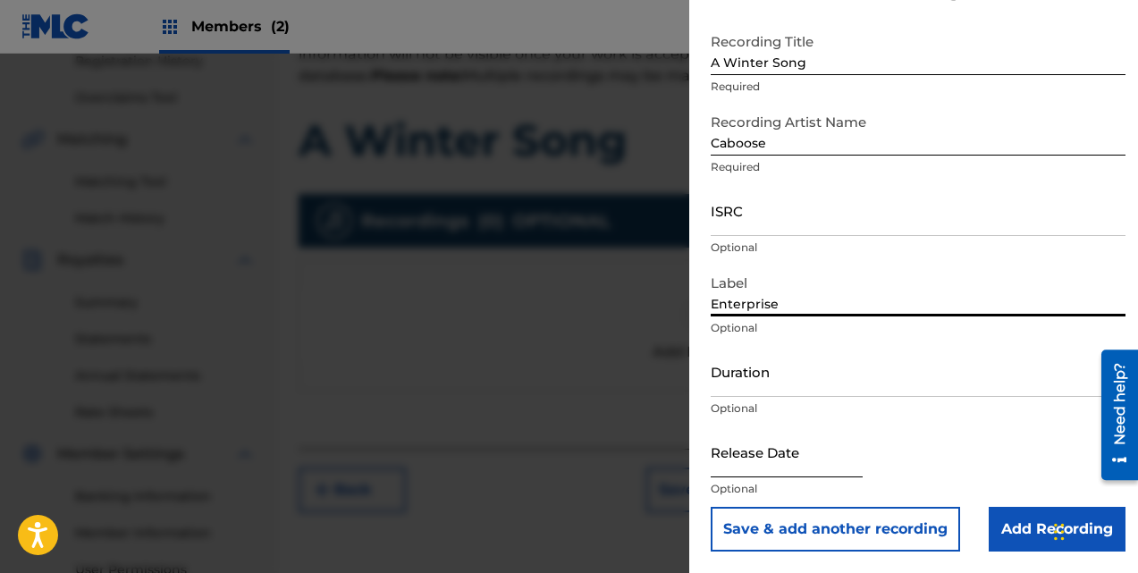
type input "Enterprise"
select select "8"
select select "2025"
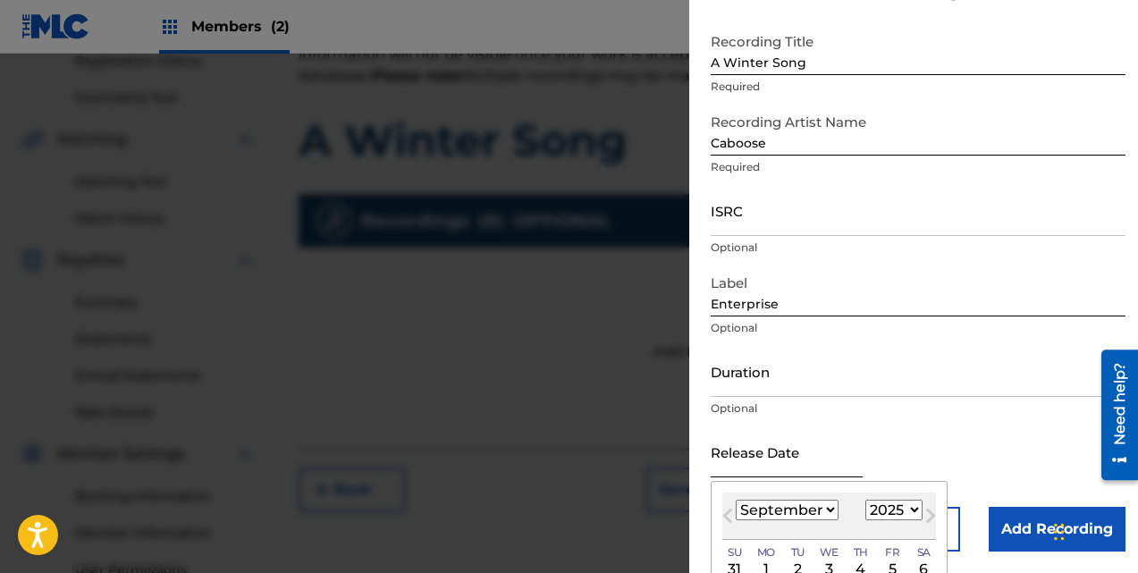
click at [843, 467] on input "text" at bounding box center [787, 451] width 152 height 51
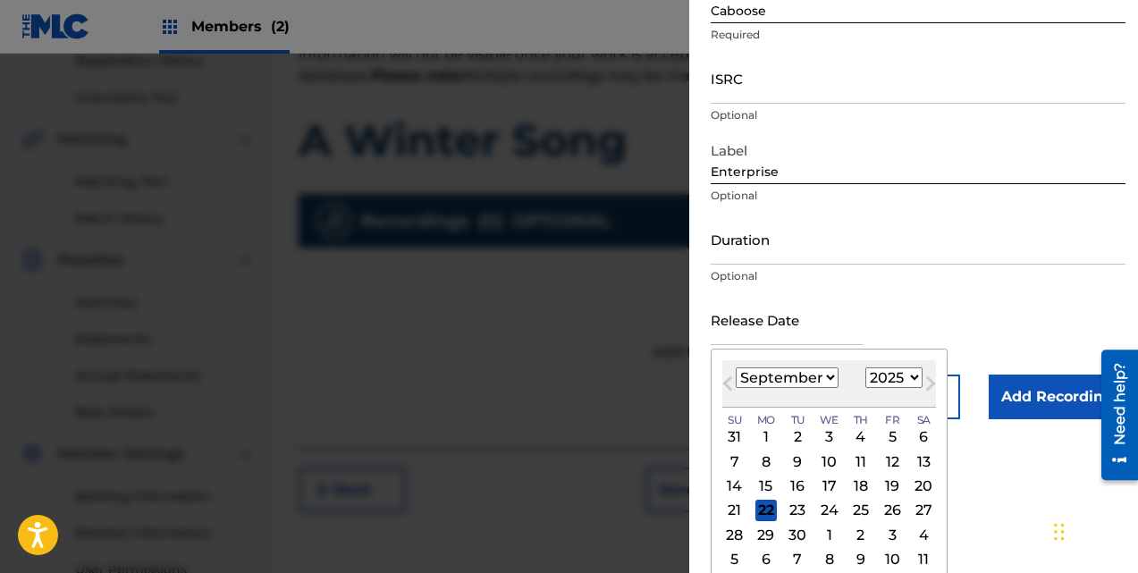
scroll to position [223, 0]
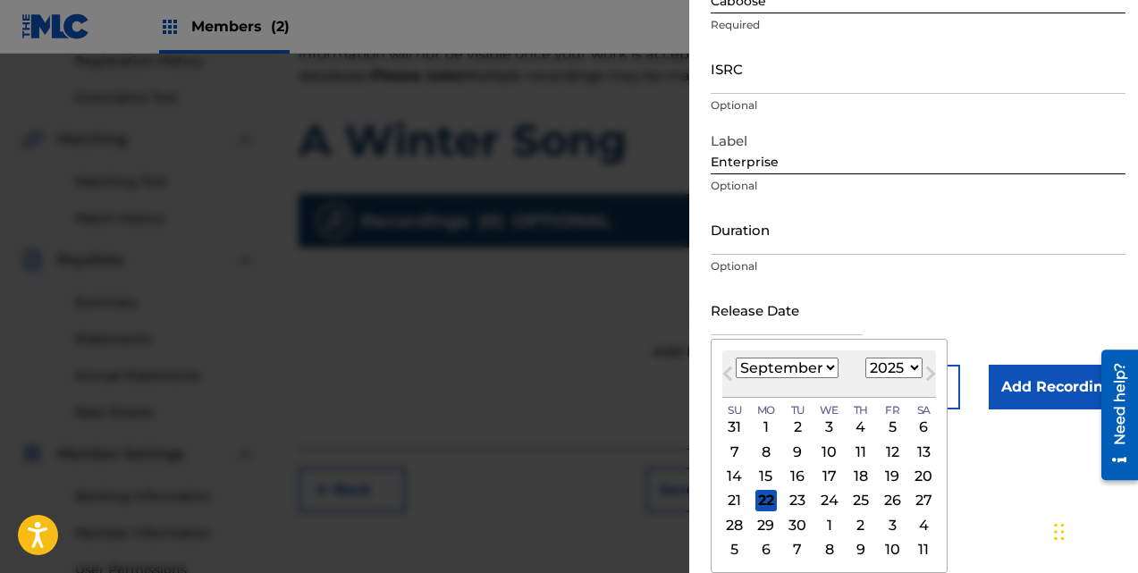
click at [827, 367] on select "January February March April May June July August September October November De…" at bounding box center [787, 368] width 103 height 21
click at [736, 358] on select "January February March April May June July August September October November De…" at bounding box center [787, 368] width 103 height 21
click at [916, 364] on button "Next Month" at bounding box center [930, 377] width 29 height 29
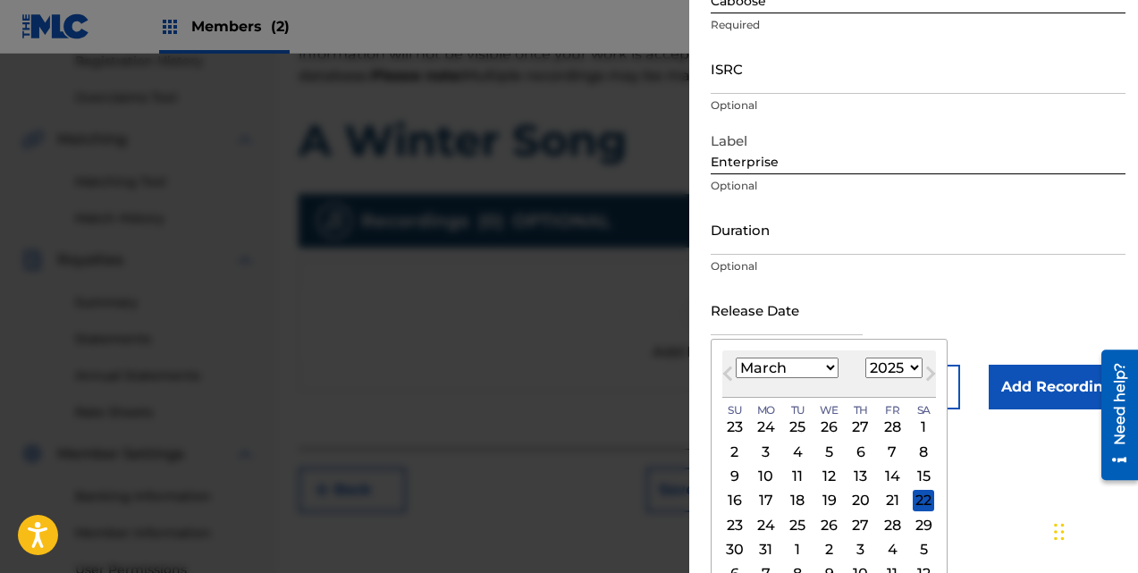
click at [828, 367] on select "January February March April May June July August September October November De…" at bounding box center [787, 368] width 103 height 21
select select "1"
click at [736, 358] on select "January February March April May June July August September October November De…" at bounding box center [787, 368] width 103 height 21
click at [910, 367] on select "1899 1900 1901 1902 1903 1904 1905 1906 1907 1908 1909 1910 1911 1912 1913 1914…" at bounding box center [893, 368] width 57 height 21
click at [826, 367] on select "January February March April May June July August September October November De…" at bounding box center [787, 368] width 103 height 21
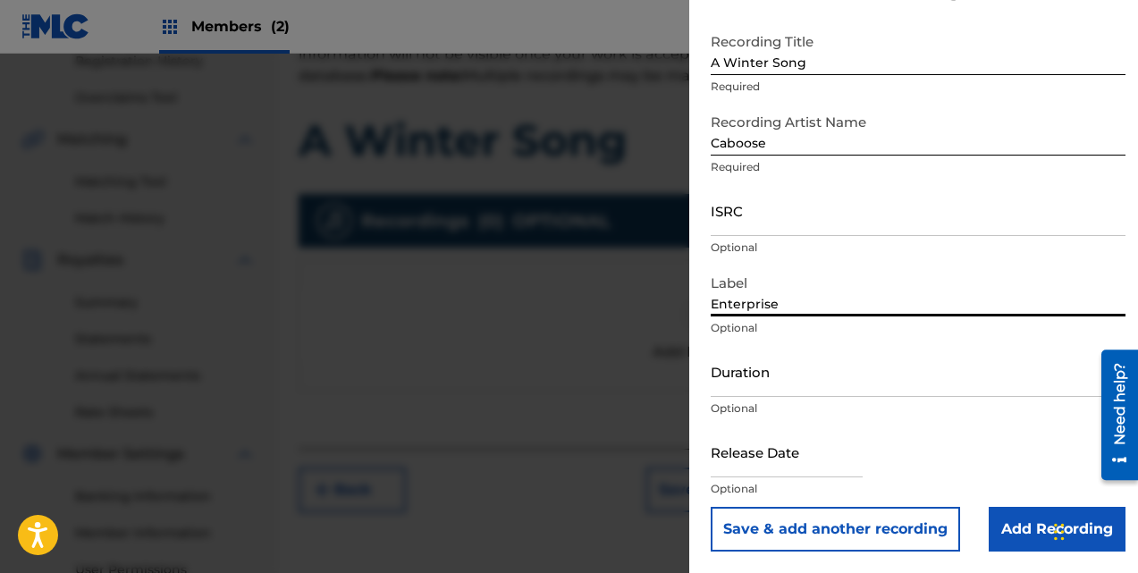
scroll to position [80, 0]
click at [1029, 274] on form "Recording Title A Winter Song Required Recording Artist Name Caboose Required I…" at bounding box center [918, 287] width 415 height 527
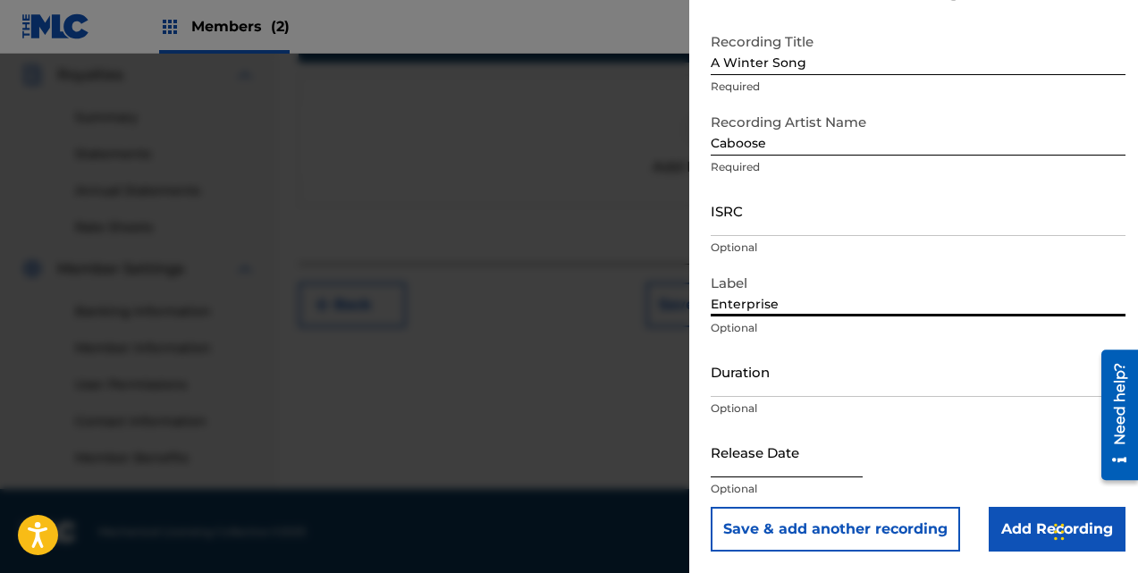
scroll to position [536, 0]
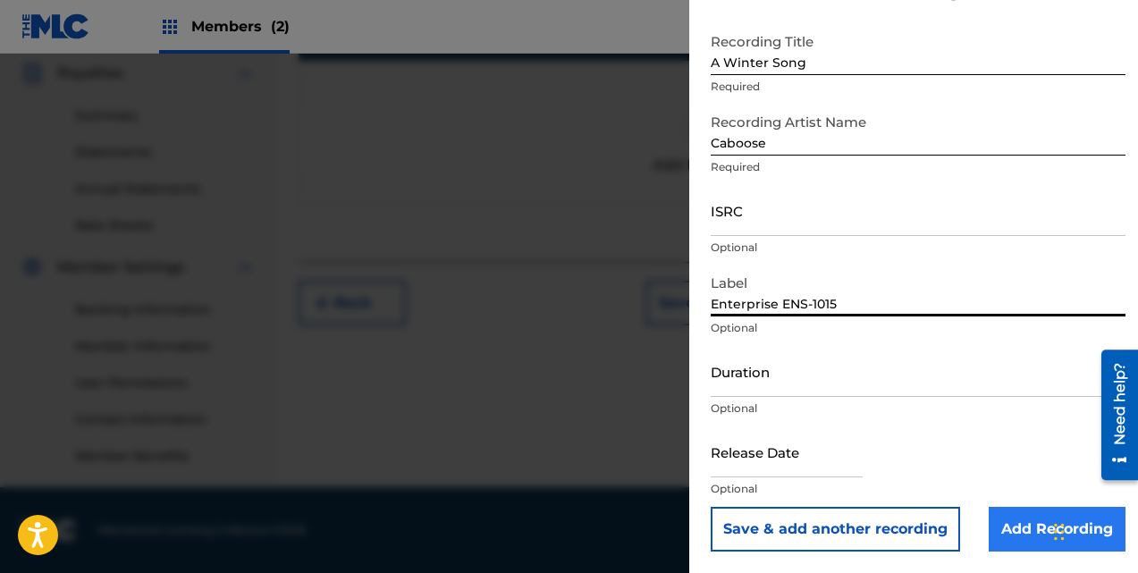
type input "Enterprise ENS-1015"
click at [1028, 524] on input "Add Recording" at bounding box center [1057, 529] width 137 height 45
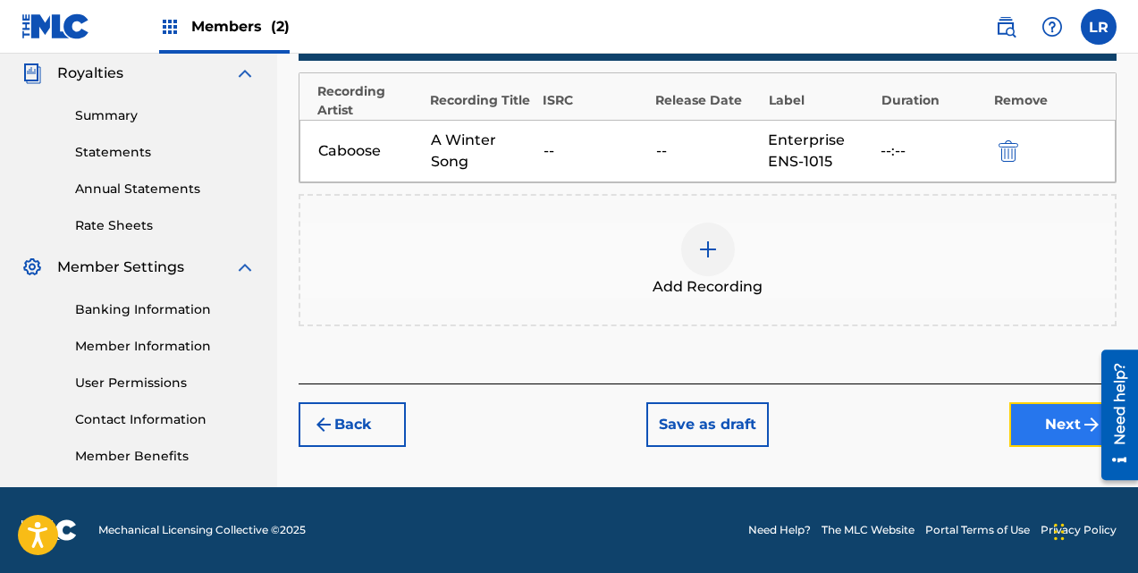
click at [1047, 414] on button "Next" at bounding box center [1062, 424] width 107 height 45
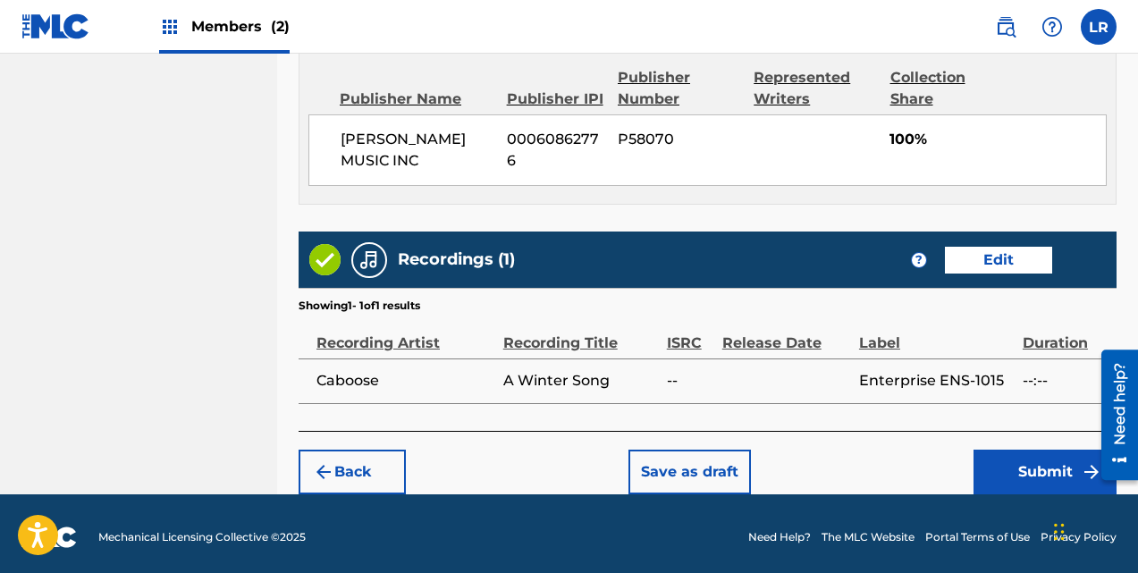
scroll to position [982, 0]
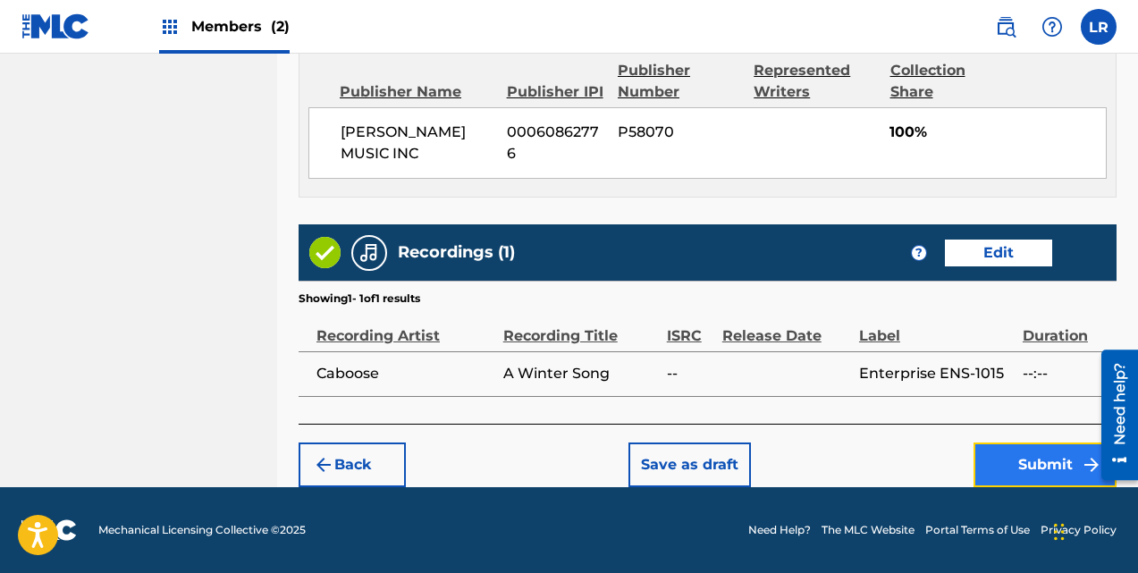
click at [1025, 465] on button "Submit" at bounding box center [1045, 465] width 143 height 45
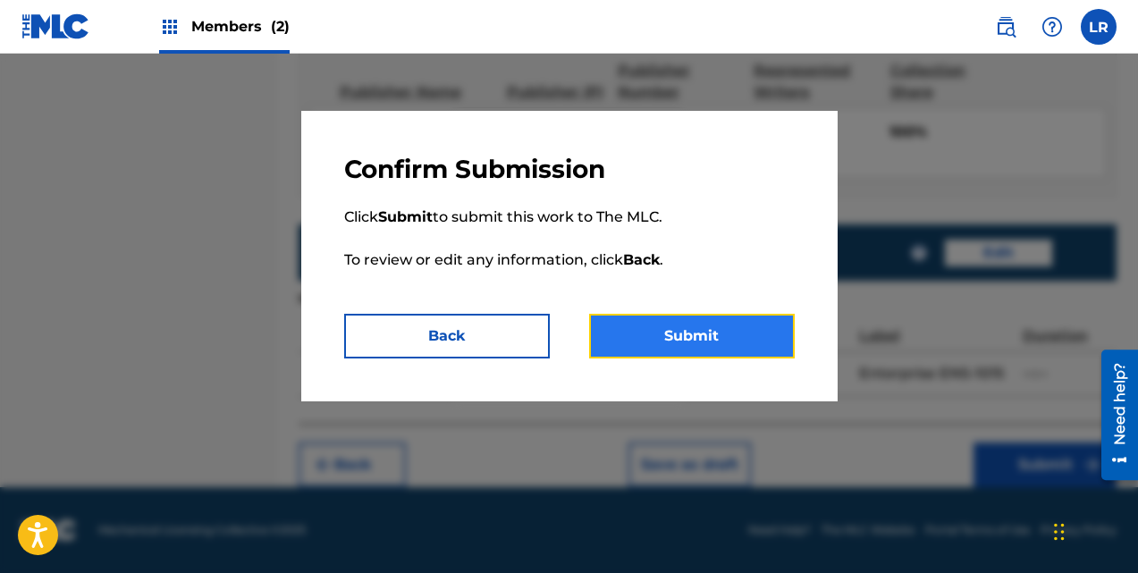
click at [671, 335] on button "Submit" at bounding box center [692, 336] width 206 height 45
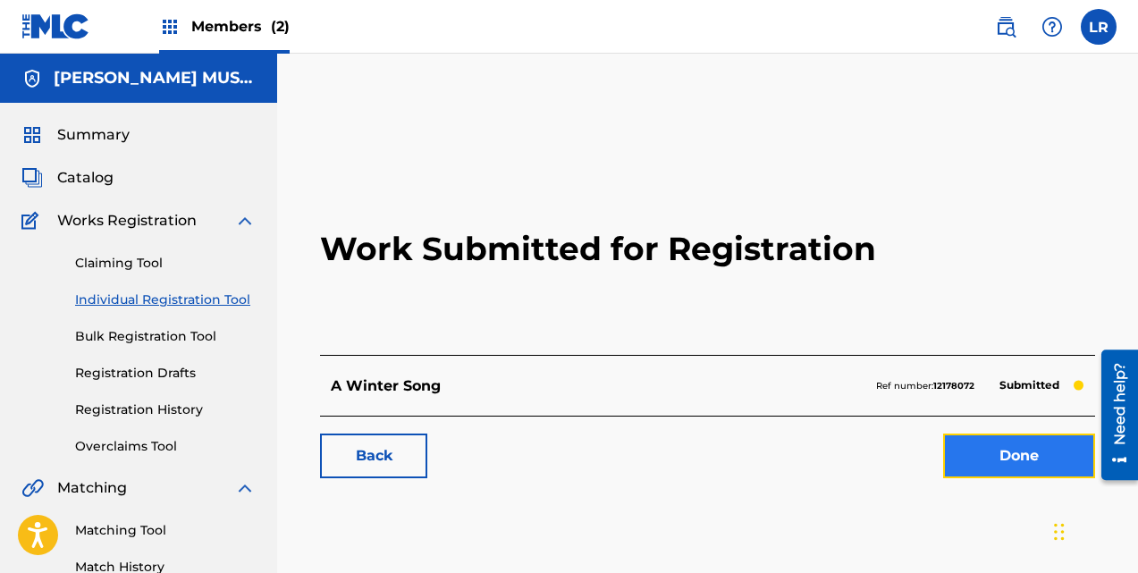
click at [1010, 453] on link "Done" at bounding box center [1019, 456] width 152 height 45
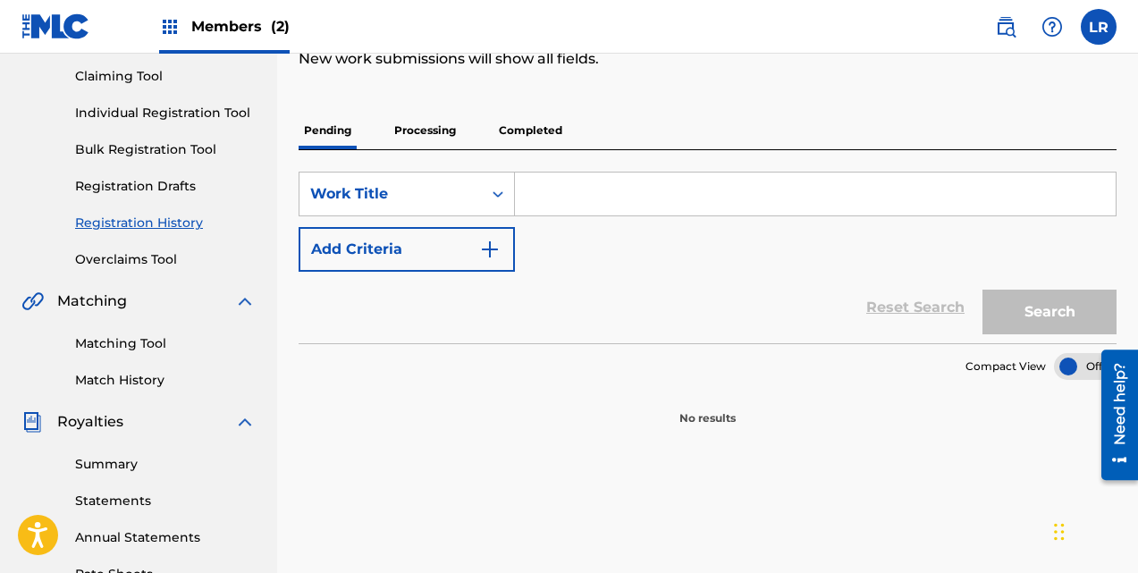
scroll to position [89, 0]
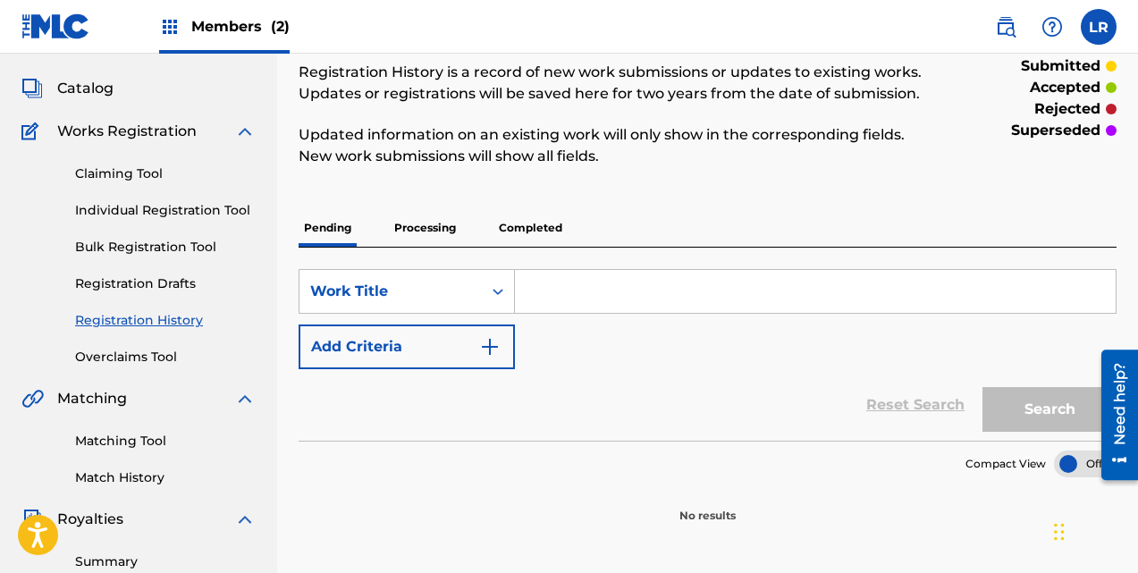
click at [156, 322] on link "Registration History" at bounding box center [165, 320] width 181 height 19
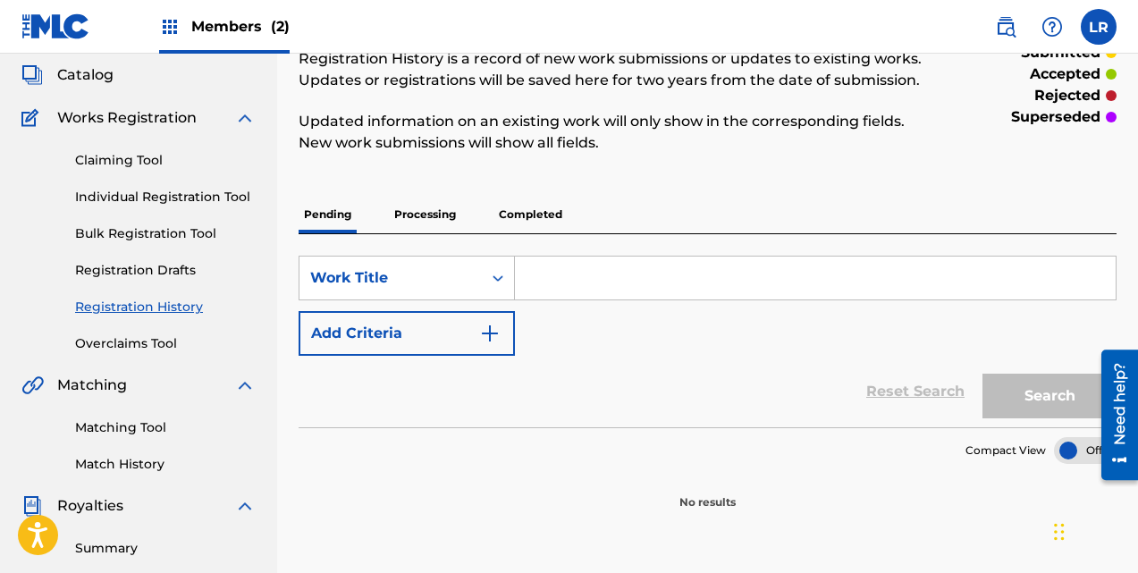
scroll to position [89, 0]
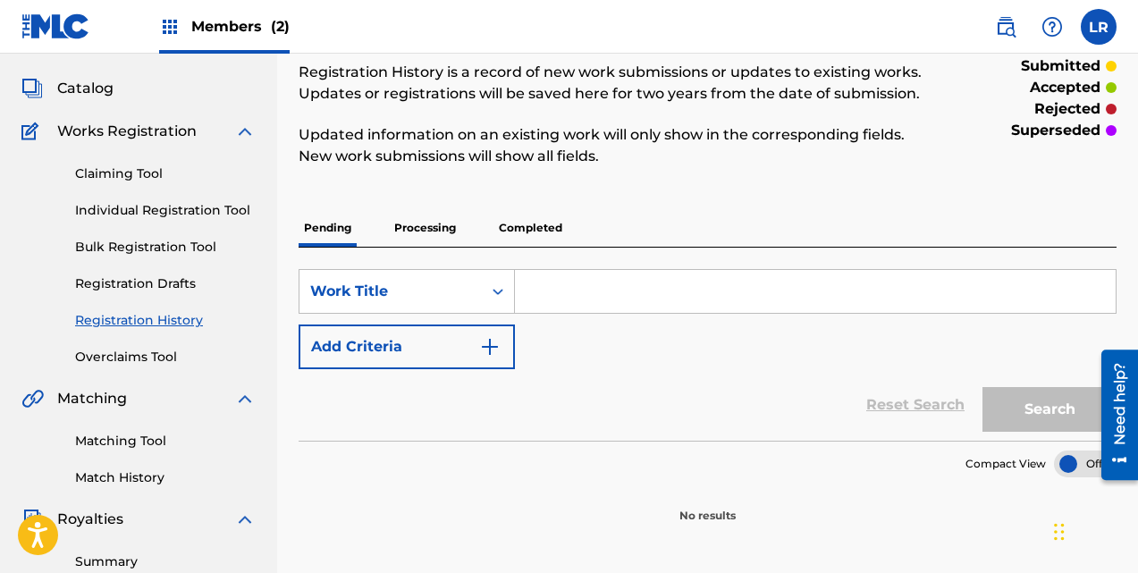
click at [431, 231] on p "Processing" at bounding box center [425, 228] width 72 height 38
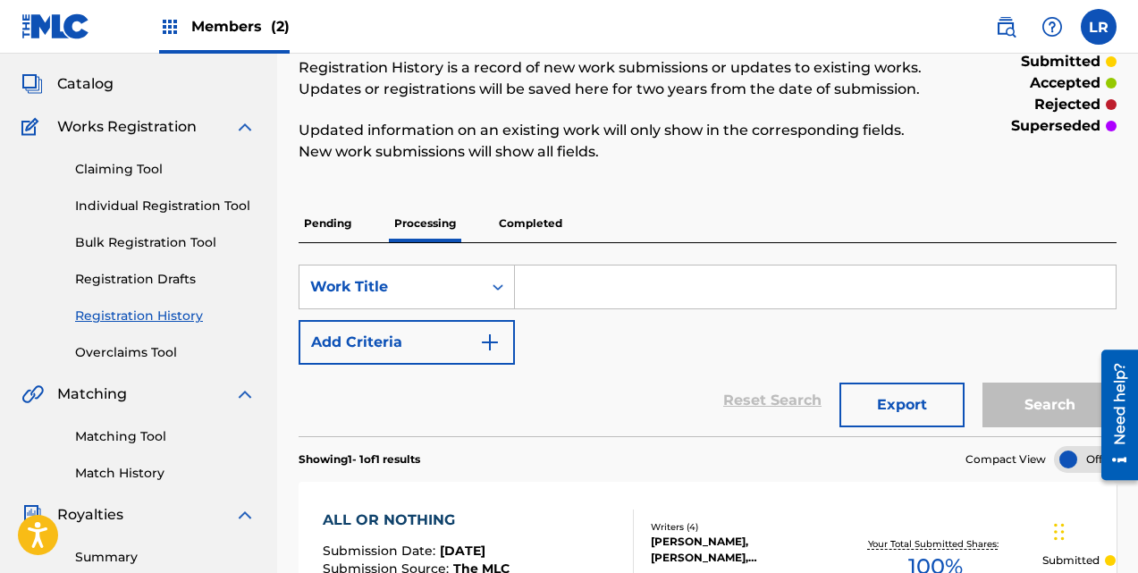
scroll to position [89, 0]
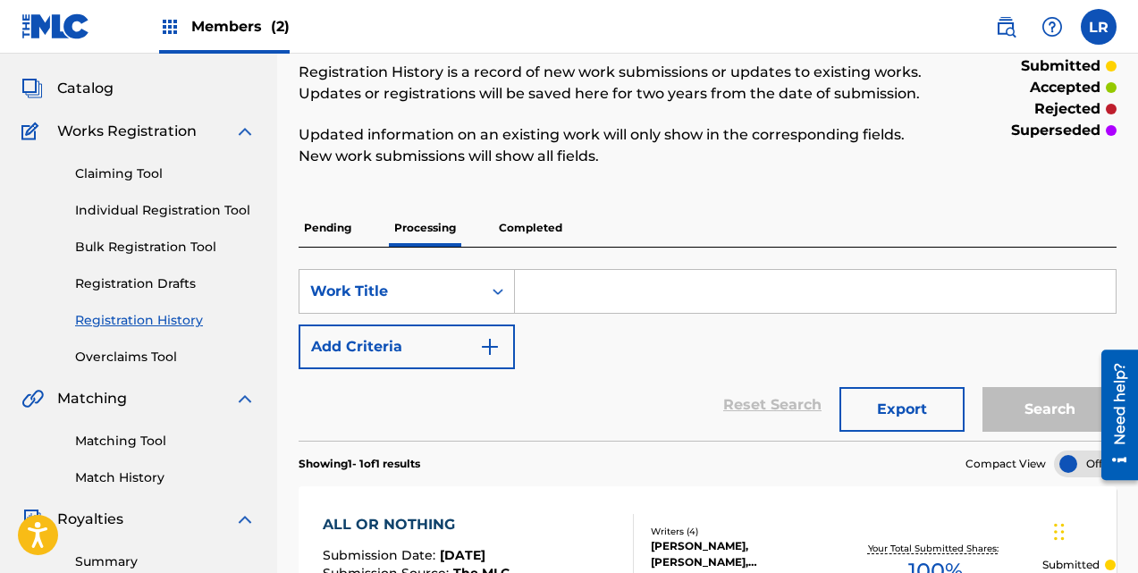
click at [553, 230] on p "Completed" at bounding box center [531, 228] width 74 height 38
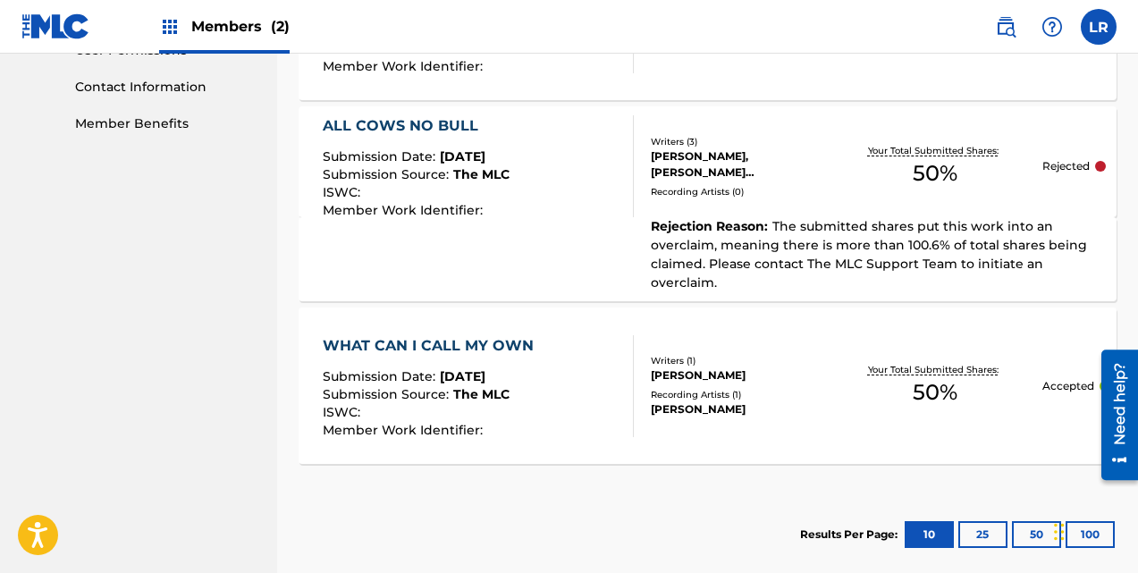
scroll to position [958, 0]
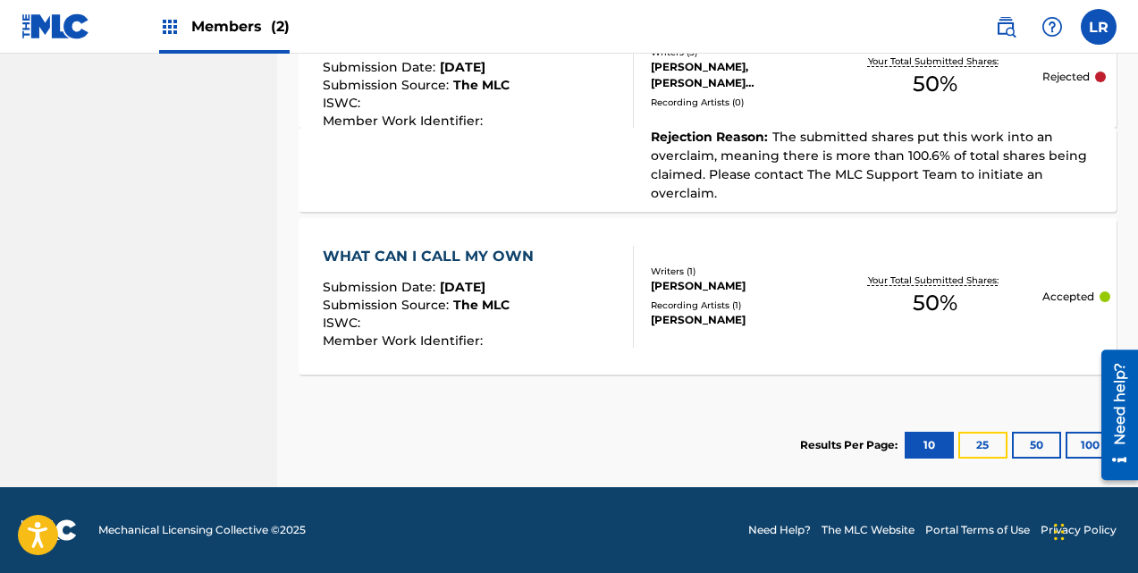
click at [996, 445] on button "25" at bounding box center [982, 445] width 49 height 27
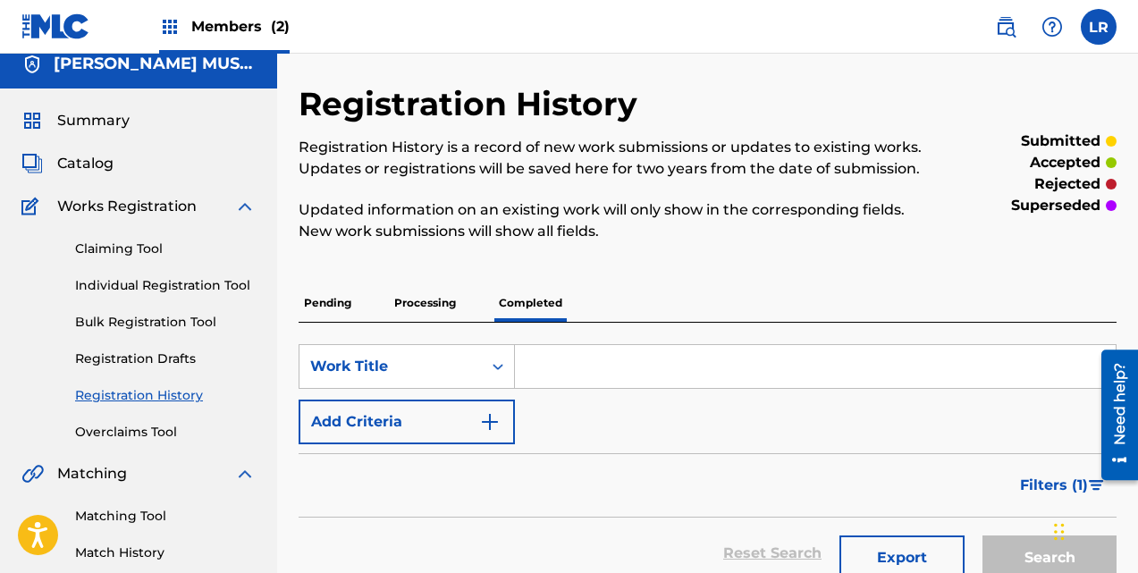
scroll to position [0, 0]
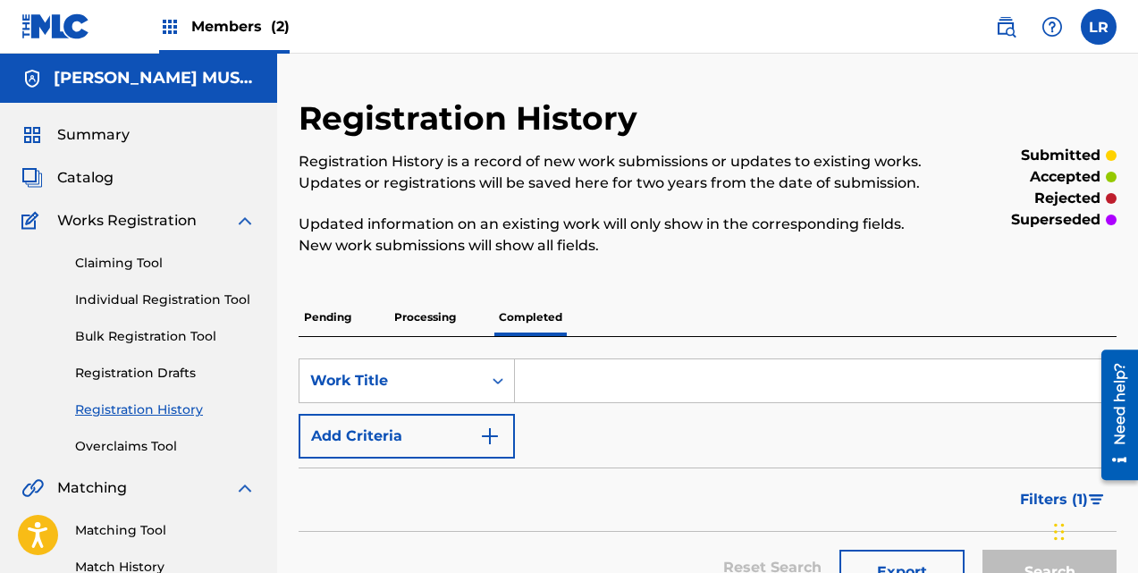
click at [158, 181] on div "Catalog" at bounding box center [138, 177] width 234 height 21
click at [95, 179] on span "Catalog" at bounding box center [85, 177] width 56 height 21
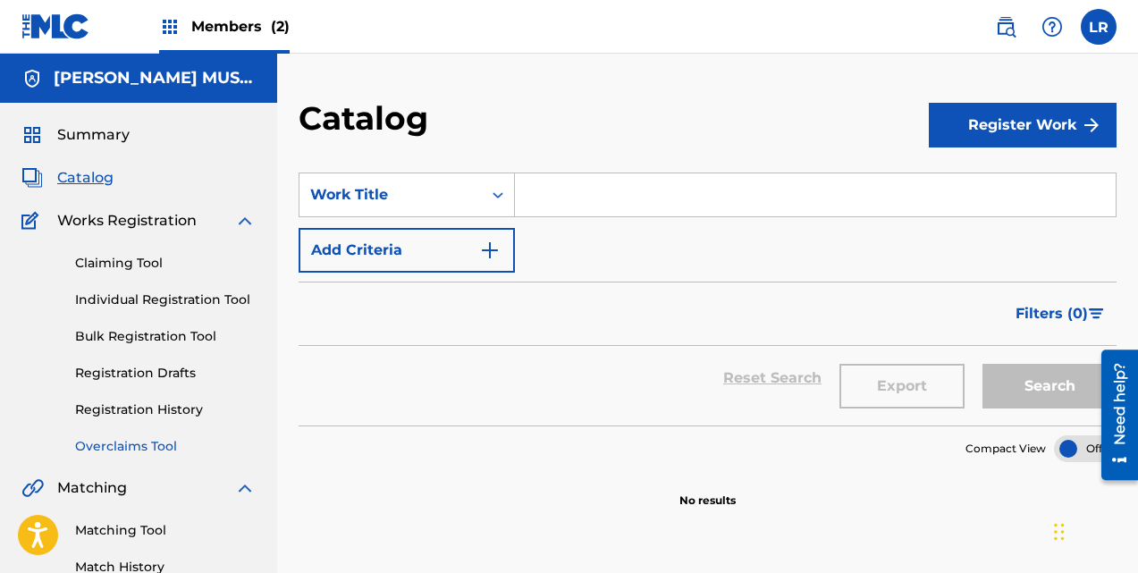
click at [154, 443] on link "Overclaims Tool" at bounding box center [165, 446] width 181 height 19
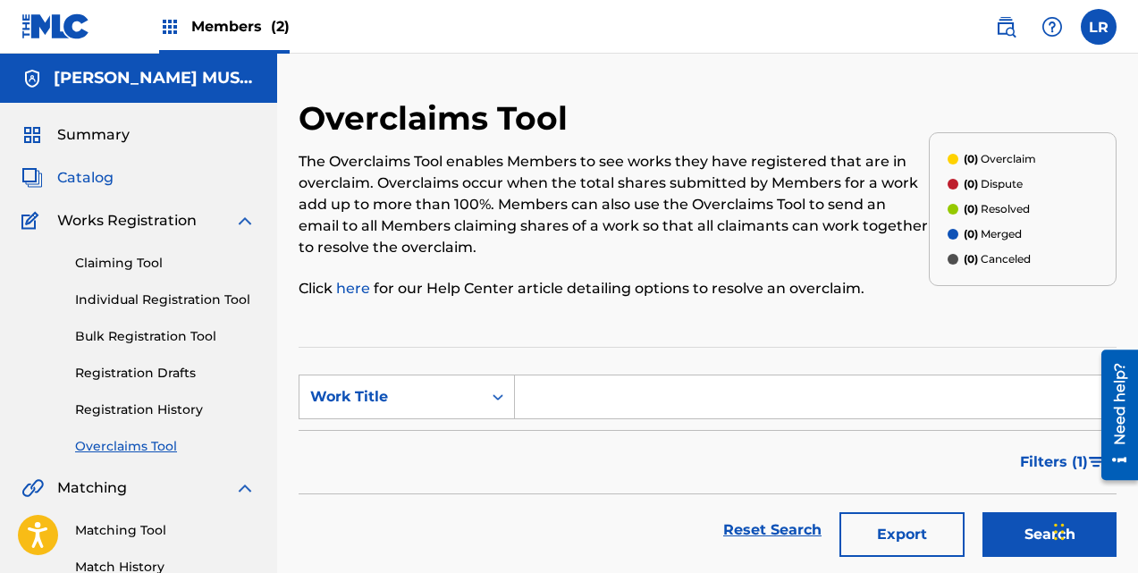
click at [109, 178] on span "Catalog" at bounding box center [85, 177] width 56 height 21
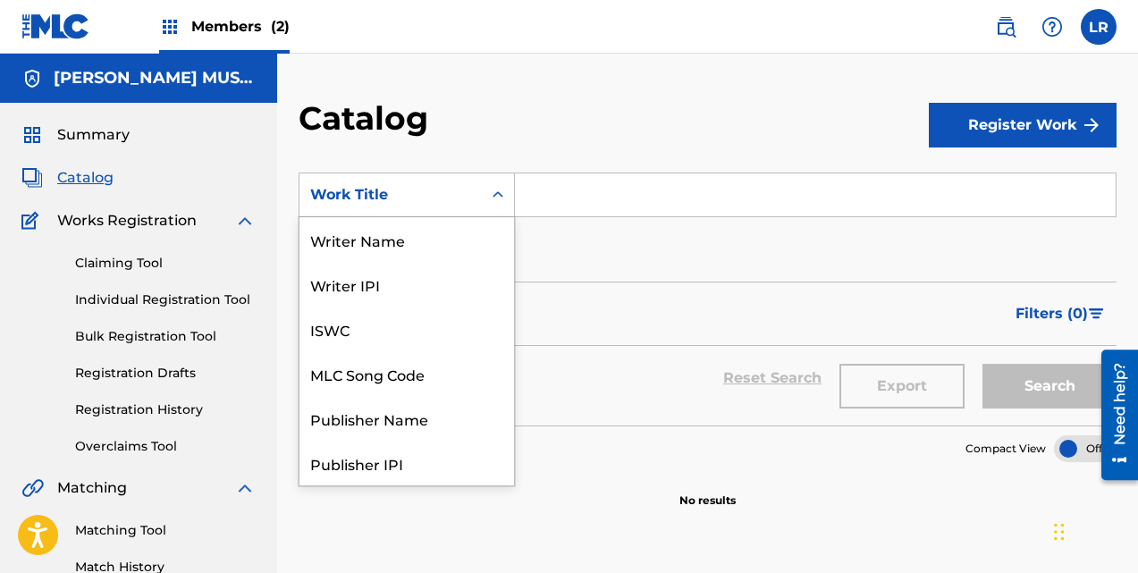
click at [499, 187] on icon "Search Form" at bounding box center [498, 195] width 18 height 18
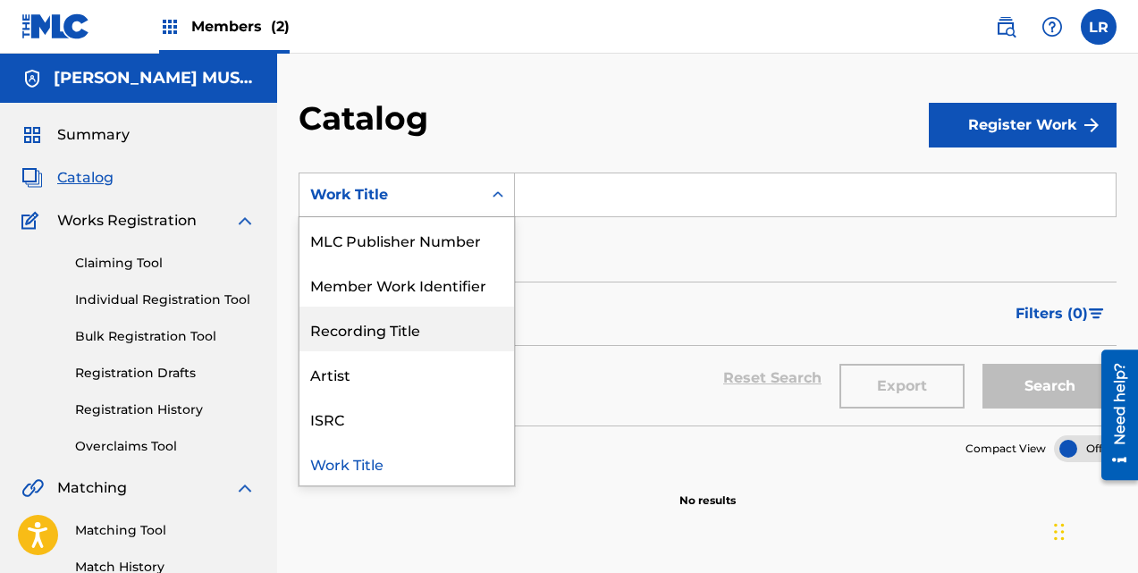
click at [460, 335] on div "Recording Title" at bounding box center [407, 329] width 215 height 45
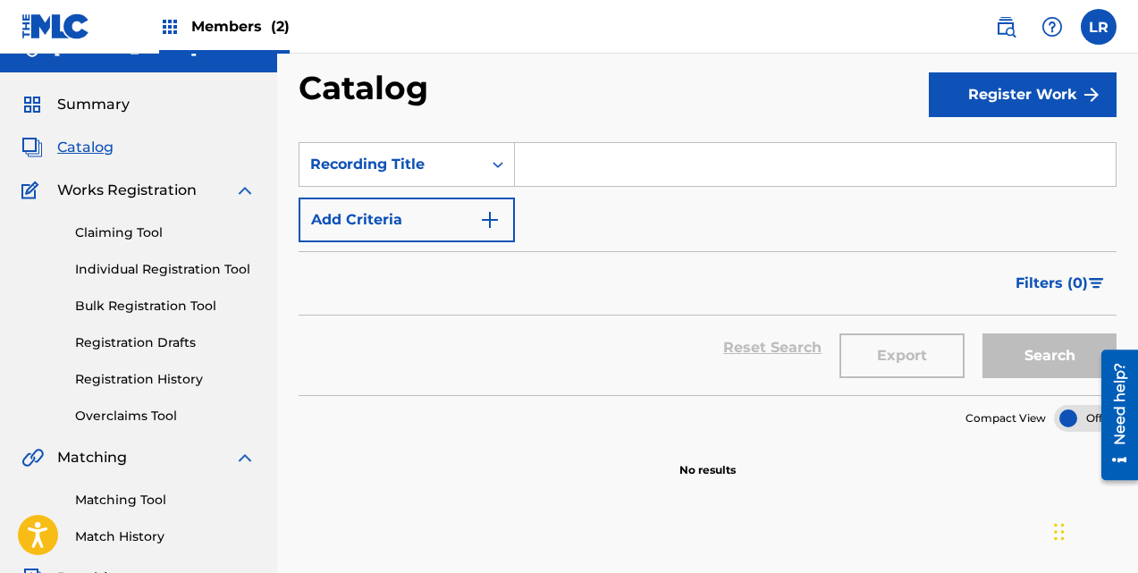
scroll to position [0, 0]
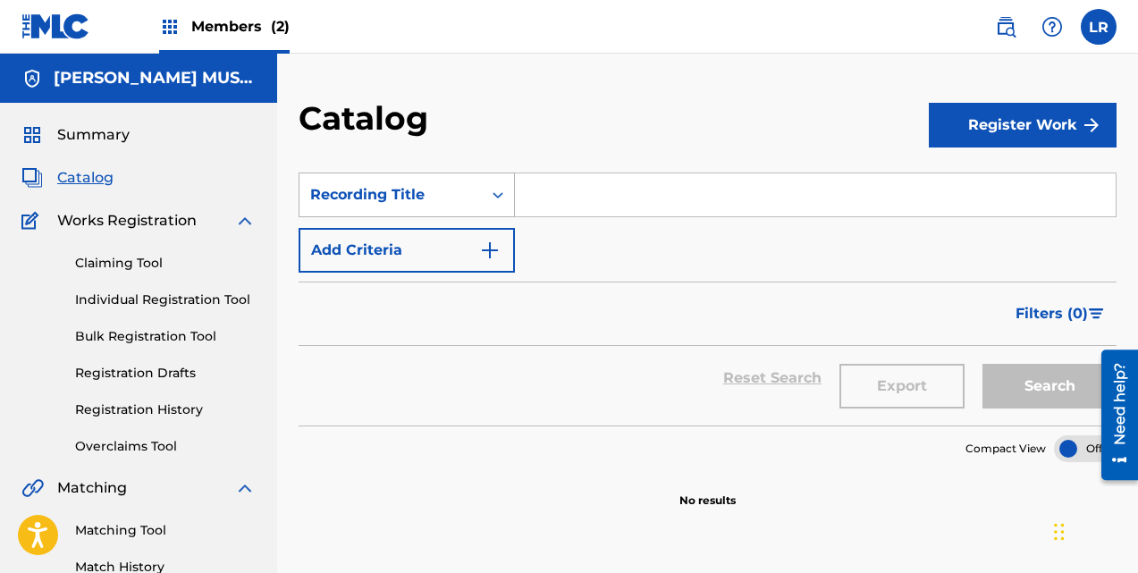
click at [498, 196] on icon "Search Form" at bounding box center [498, 195] width 18 height 18
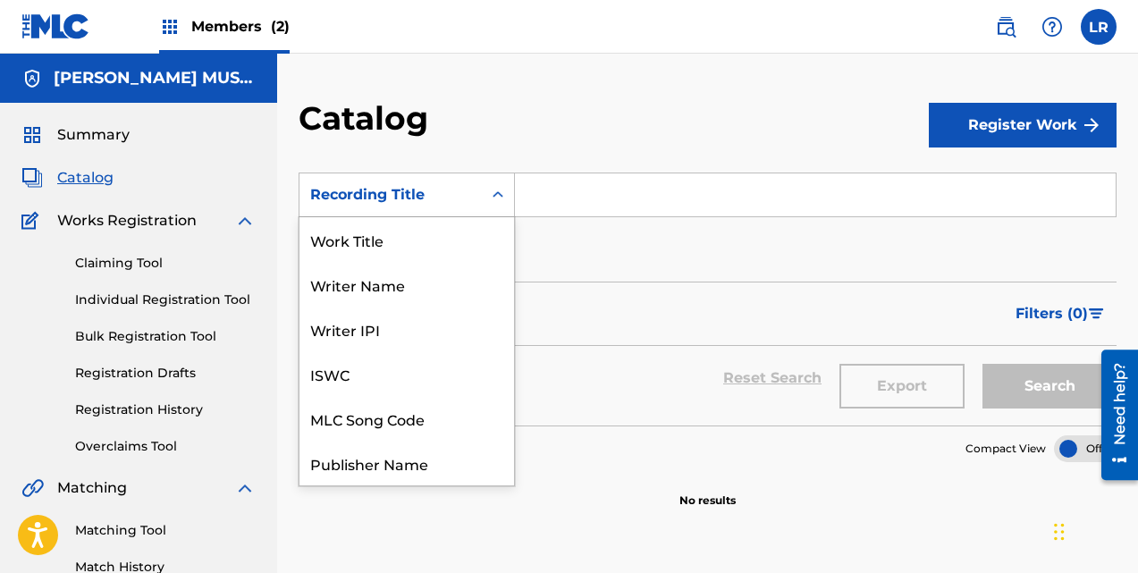
scroll to position [268, 0]
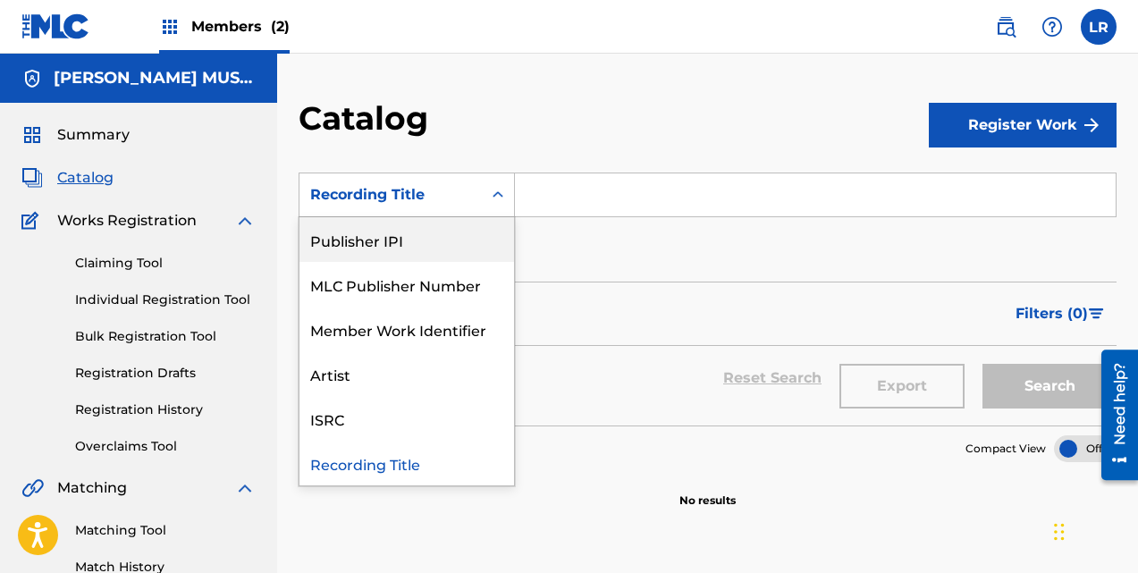
click at [553, 110] on div "Catalog" at bounding box center [614, 124] width 630 height 53
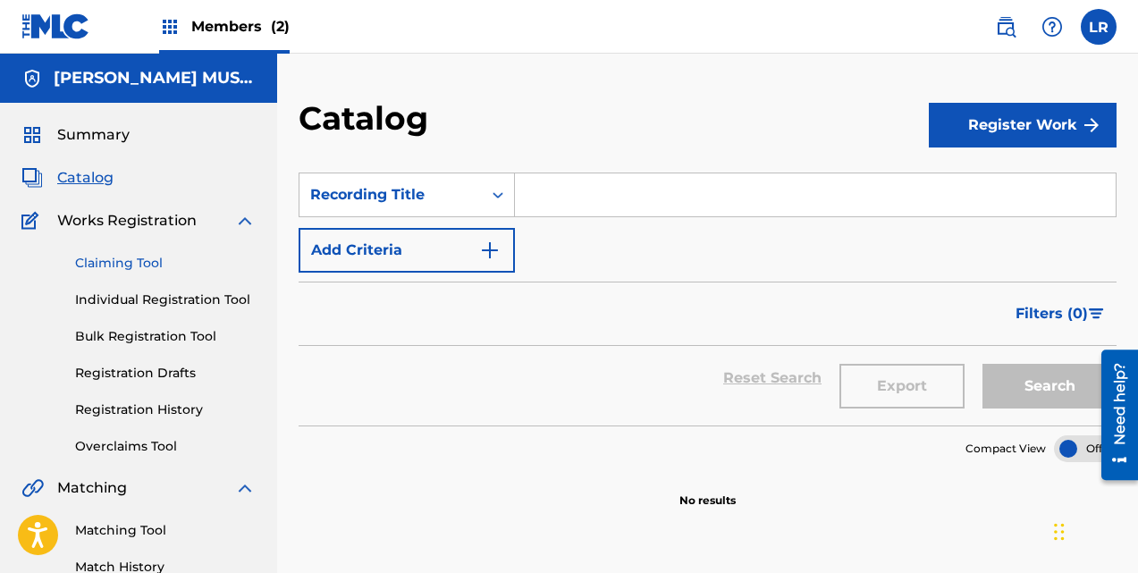
click at [151, 260] on link "Claiming Tool" at bounding box center [165, 263] width 181 height 19
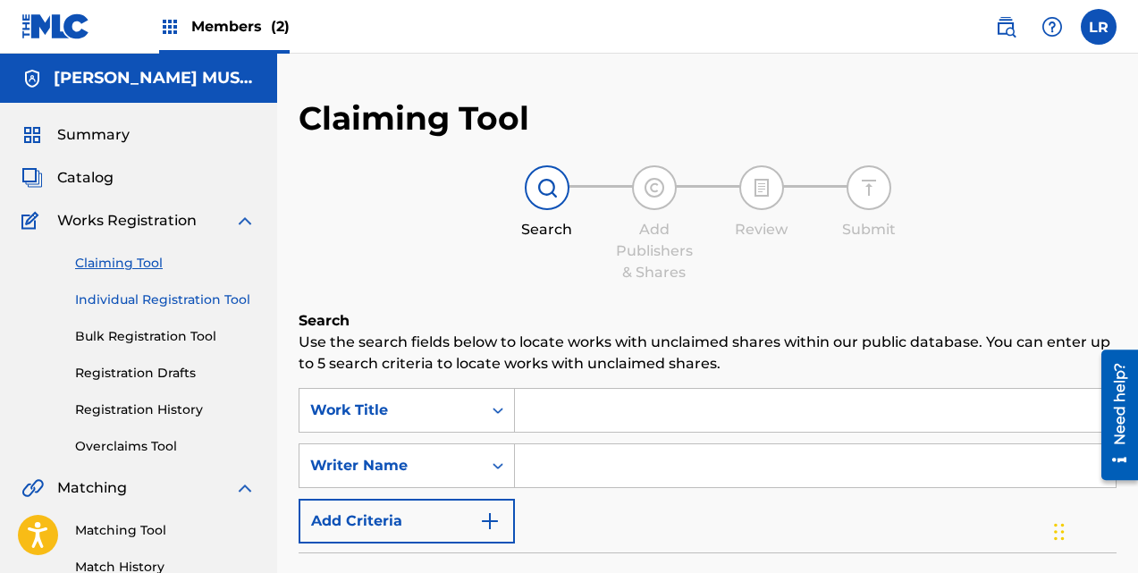
click at [165, 301] on link "Individual Registration Tool" at bounding box center [165, 300] width 181 height 19
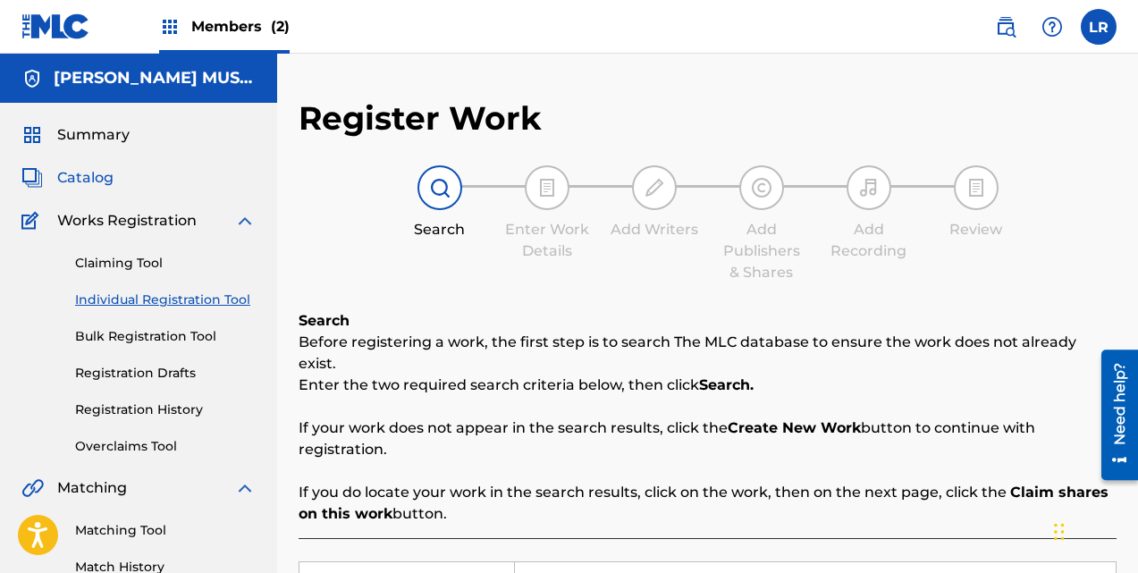
click at [97, 182] on span "Catalog" at bounding box center [85, 177] width 56 height 21
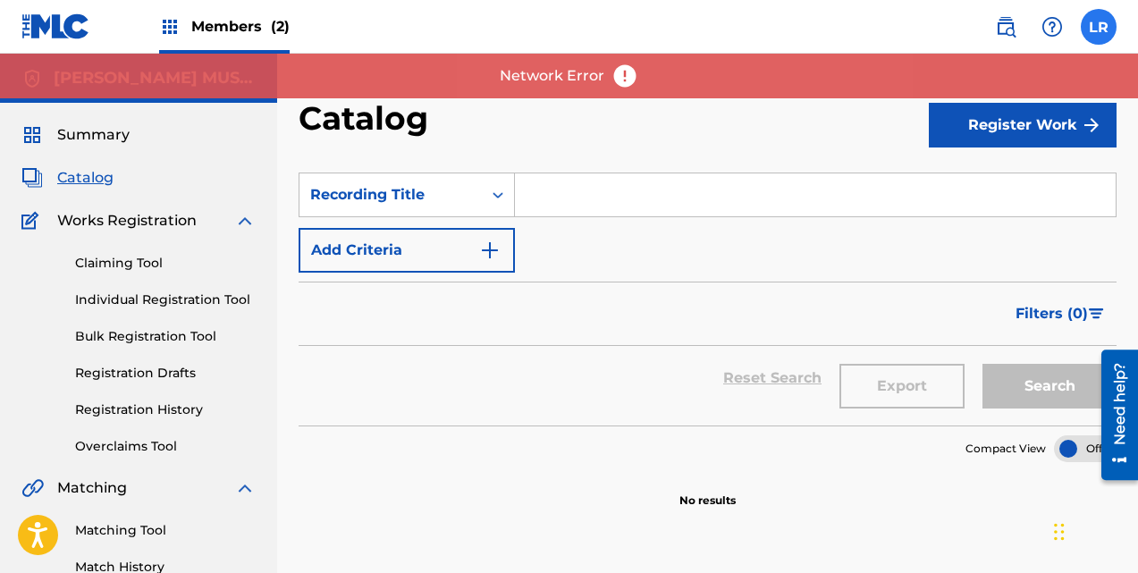
click at [1103, 34] on label at bounding box center [1099, 27] width 36 height 36
click at [1099, 27] on input "LR [PERSON_NAME] [EMAIL_ADDRESS][DOMAIN_NAME] Notification Preferences Profile …" at bounding box center [1099, 27] width 0 height 0
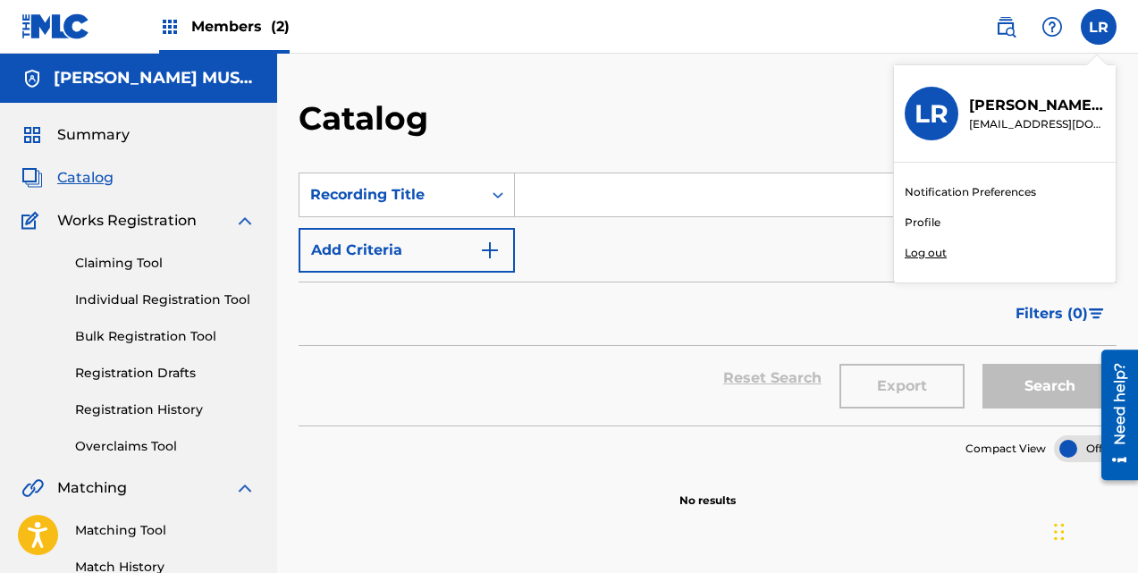
click at [932, 251] on p "Log out" at bounding box center [926, 253] width 42 height 16
click at [1099, 27] on input "LR [PERSON_NAME] [EMAIL_ADDRESS][DOMAIN_NAME] Notification Preferences Profile …" at bounding box center [1099, 27] width 0 height 0
